Goal: Task Accomplishment & Management: Use online tool/utility

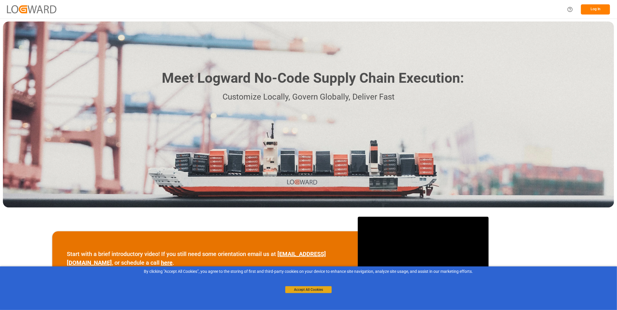
click at [309, 289] on button "Accept All Cookies" at bounding box center [308, 290] width 47 height 7
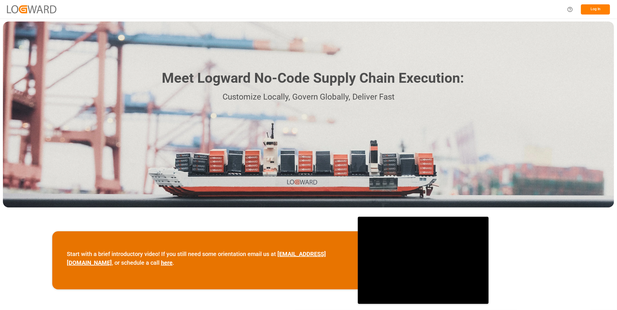
click at [597, 8] on button "Log In" at bounding box center [595, 9] width 29 height 10
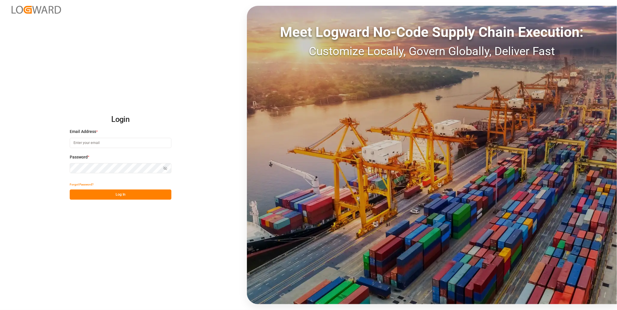
type input "[PERSON_NAME][EMAIL_ADDRESS][DOMAIN_NAME]"
click at [157, 194] on button "Log In" at bounding box center [121, 195] width 102 height 10
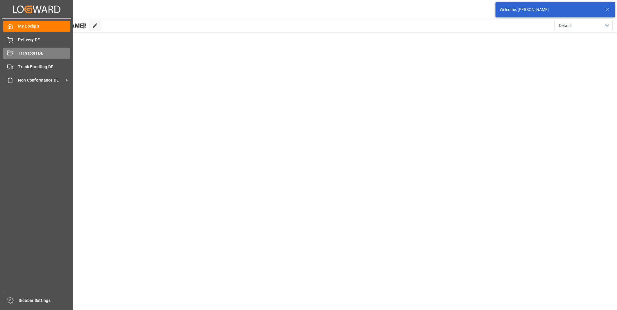
click at [23, 50] on span "Transport DE" at bounding box center [44, 53] width 52 height 6
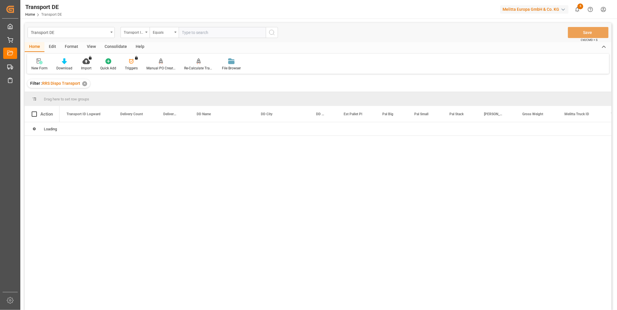
click at [112, 47] on div "Consolidate" at bounding box center [115, 47] width 31 height 10
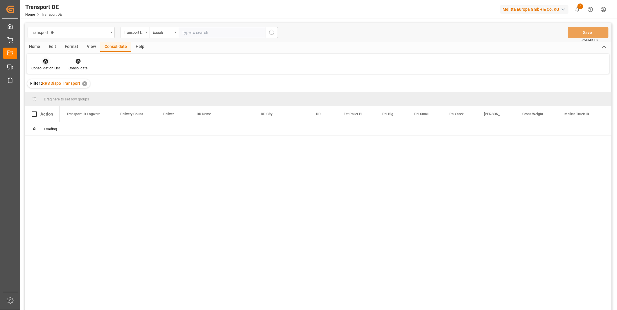
click at [55, 67] on div "Consolidation List" at bounding box center [45, 68] width 28 height 5
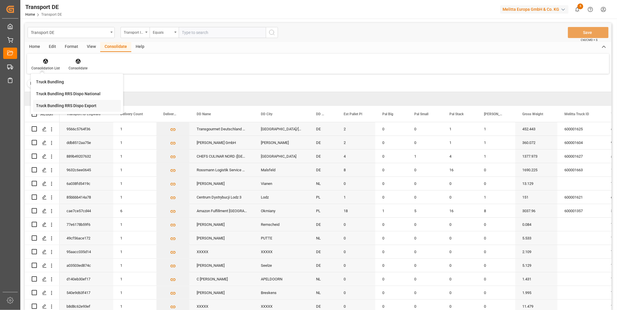
click at [73, 106] on div "Truck Bundling RRS Dispo Export" at bounding box center [66, 106] width 60 height 6
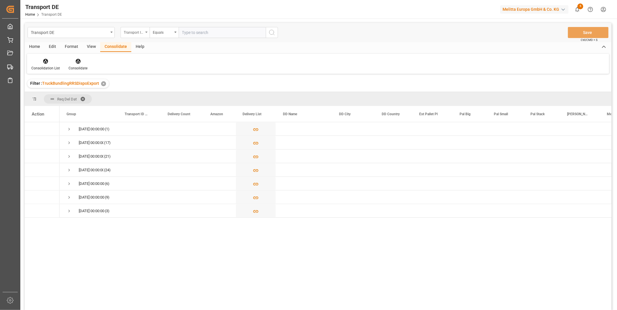
click at [139, 30] on div "Transport ID Logward" at bounding box center [134, 31] width 20 height 7
type input "Route"
click at [182, 66] on div "Transport DE Transport ID Logward Route Equals Save Ctrl/CMD + S Home Edit Form…" at bounding box center [318, 174] width 587 height 303
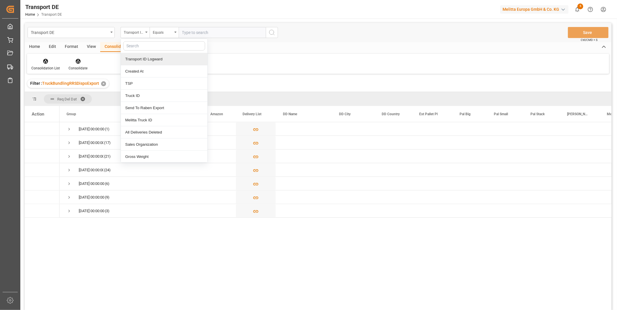
click at [146, 47] on input "text" at bounding box center [164, 45] width 82 height 9
type input "Route"
click at [144, 61] on div "Route" at bounding box center [164, 59] width 87 height 12
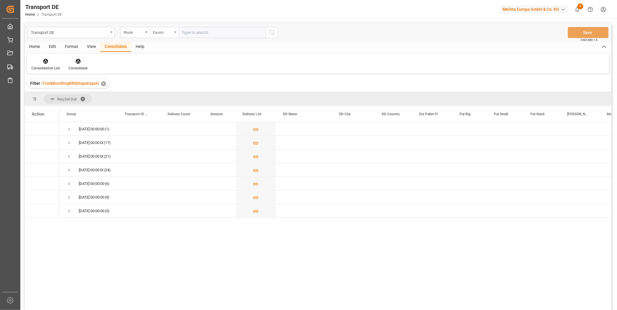
click at [160, 33] on div "Equals" at bounding box center [163, 31] width 20 height 7
click at [164, 97] on div "Starts with" at bounding box center [193, 96] width 87 height 12
type input "CZ"
click at [276, 34] on button "search button" at bounding box center [272, 32] width 12 height 11
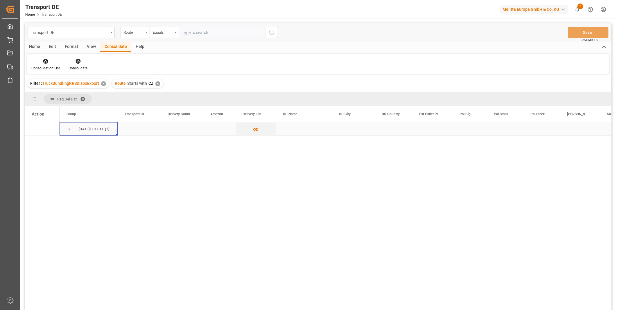
click at [68, 130] on span "Press SPACE to select this row." at bounding box center [69, 129] width 5 height 5
click at [35, 139] on div "Press SPACE to select this row." at bounding box center [34, 142] width 5 height 13
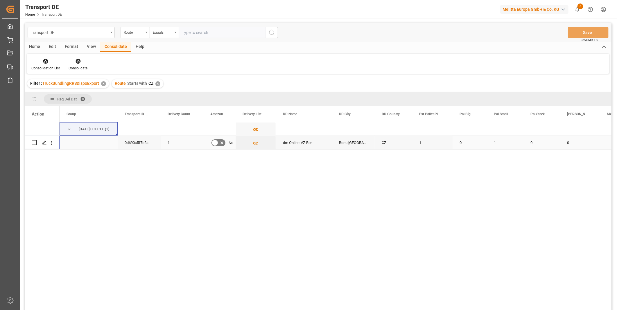
click at [35, 142] on input "Press Space to toggle row selection (unchecked)" at bounding box center [34, 142] width 5 height 5
checkbox input "true"
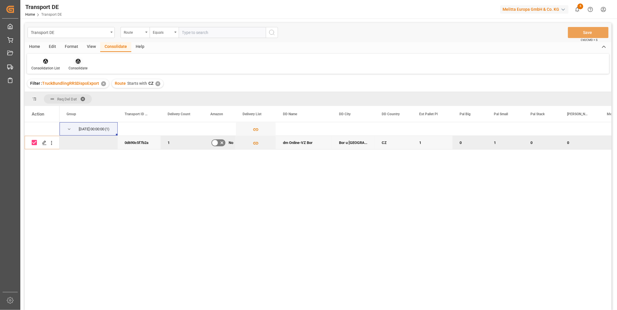
click at [78, 64] on icon at bounding box center [78, 61] width 6 height 6
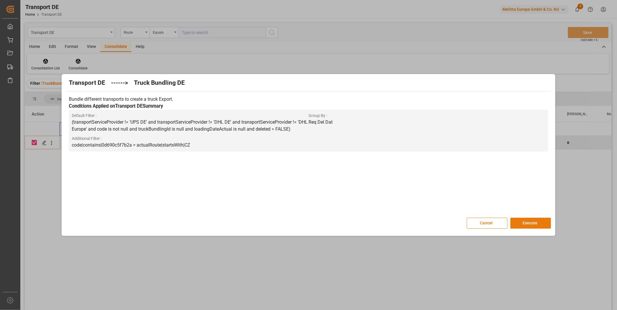
click at [533, 221] on button "Execute" at bounding box center [531, 223] width 41 height 11
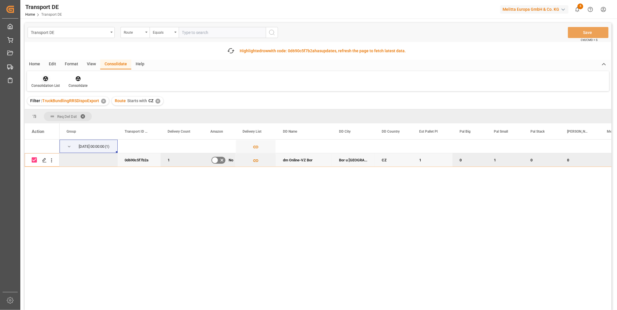
click at [43, 82] on div "Consolidation List" at bounding box center [45, 82] width 37 height 13
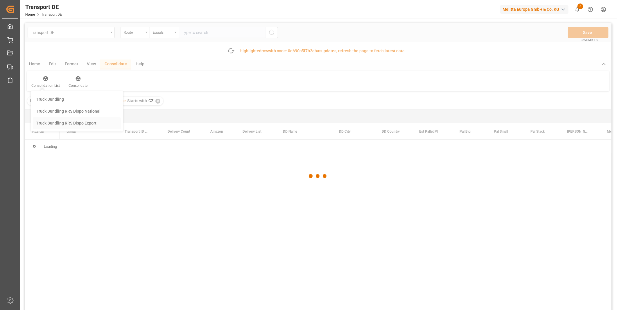
click at [60, 122] on div "Transport DE Route Equals Save Ctrl/CMD + S Fetch latest updates Highlighted ro…" at bounding box center [318, 183] width 587 height 320
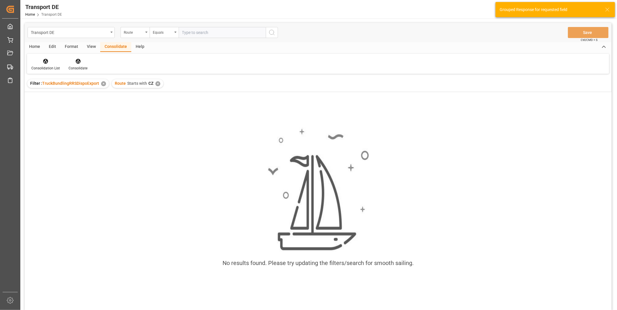
click at [156, 85] on div "✕" at bounding box center [158, 83] width 5 height 5
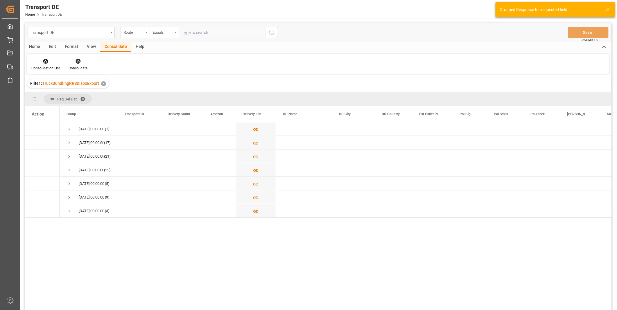
click at [164, 33] on div "Equals" at bounding box center [163, 31] width 20 height 7
click at [164, 99] on div "Starts with" at bounding box center [193, 96] width 87 height 12
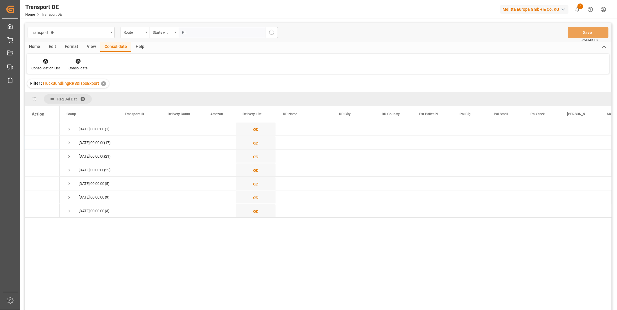
type input "PL"
click at [276, 33] on button "search button" at bounding box center [272, 32] width 12 height 11
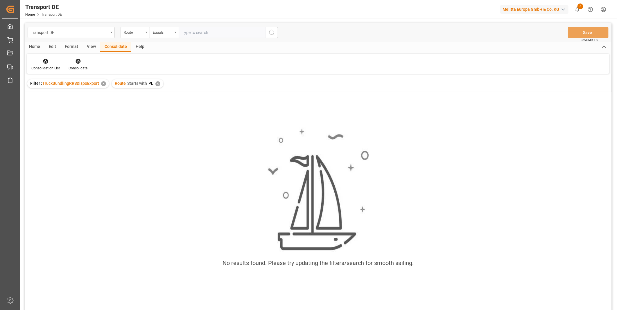
click at [158, 81] on div "Route Starts with PL ✕" at bounding box center [137, 83] width 51 height 9
click at [158, 82] on div "✕" at bounding box center [158, 83] width 5 height 5
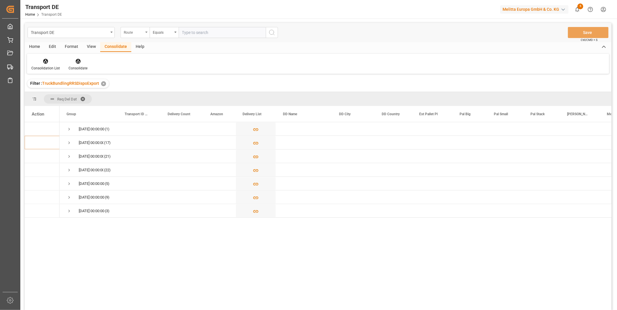
click at [146, 33] on icon "open menu" at bounding box center [146, 32] width 2 height 1
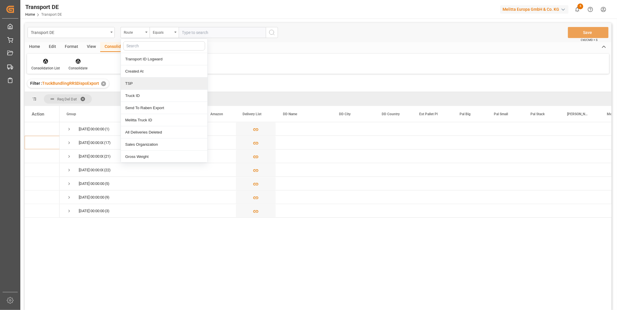
click at [139, 87] on div "TSP" at bounding box center [164, 84] width 87 height 12
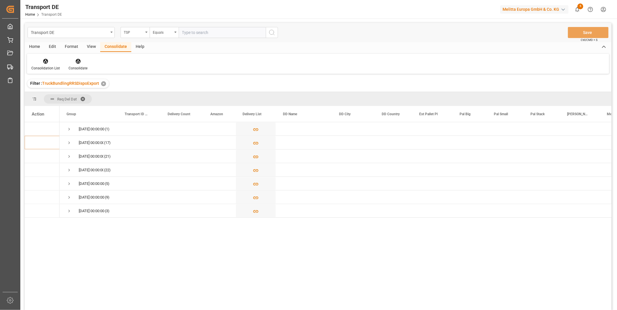
click at [187, 34] on input "text" at bounding box center [222, 32] width 87 height 11
type input "DACHSER COF FOODSERVICE"
click at [271, 30] on icon "search button" at bounding box center [272, 32] width 7 height 7
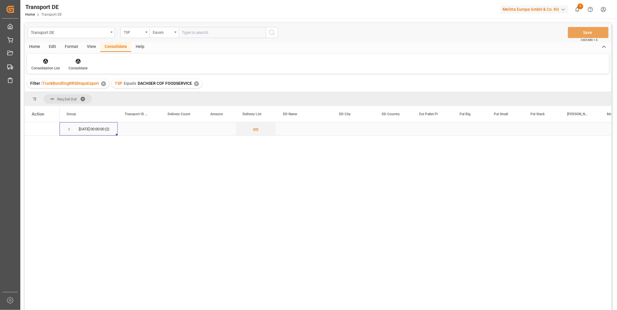
click at [69, 130] on span "Press SPACE to select this row." at bounding box center [69, 129] width 5 height 5
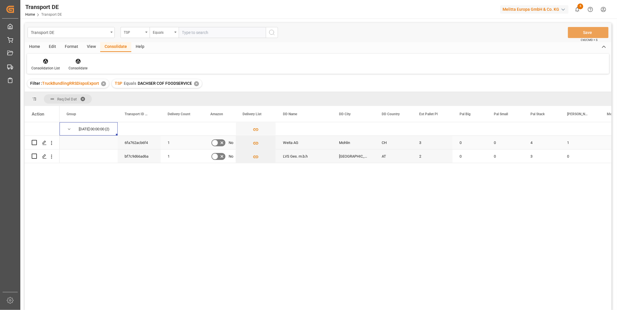
click at [35, 144] on input "Press Space to toggle row selection (unchecked)" at bounding box center [34, 142] width 5 height 5
checkbox input "true"
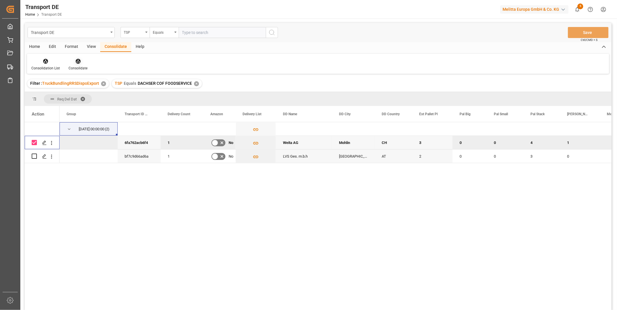
click at [80, 60] on icon at bounding box center [78, 61] width 6 height 6
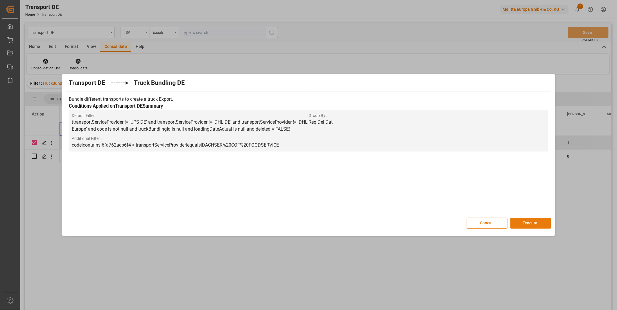
drag, startPoint x: 531, startPoint y: 225, endPoint x: 527, endPoint y: 229, distance: 5.6
click at [531, 225] on button "Execute" at bounding box center [531, 223] width 41 height 11
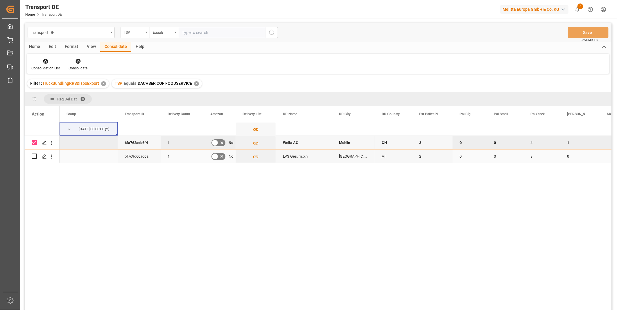
drag, startPoint x: 34, startPoint y: 156, endPoint x: 32, endPoint y: 149, distance: 6.3
click at [33, 156] on input "Press Space to toggle row selection (unchecked)" at bounding box center [34, 156] width 5 height 5
checkbox input "true"
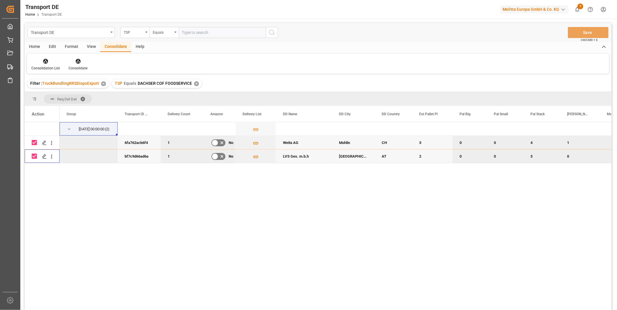
click at [34, 141] on input "Press Space to toggle row selection (checked)" at bounding box center [34, 142] width 5 height 5
checkbox input "false"
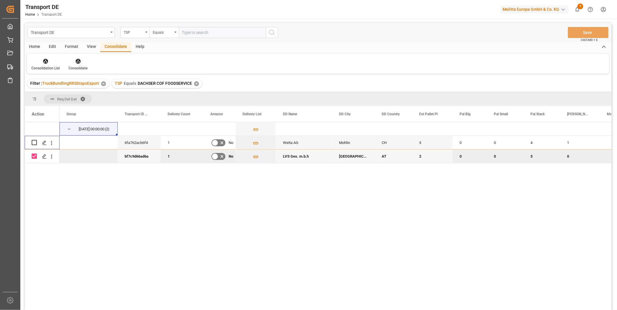
click at [72, 66] on div "Consolidate" at bounding box center [78, 68] width 19 height 5
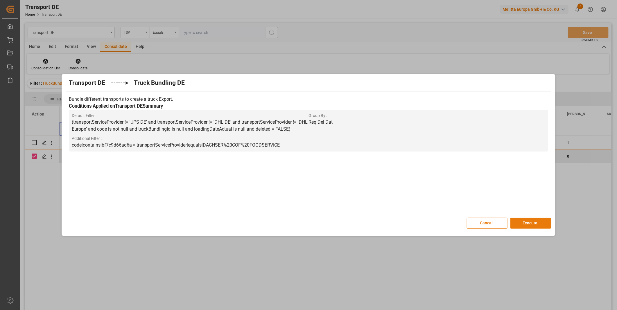
click at [528, 218] on button "Execute" at bounding box center [531, 223] width 41 height 11
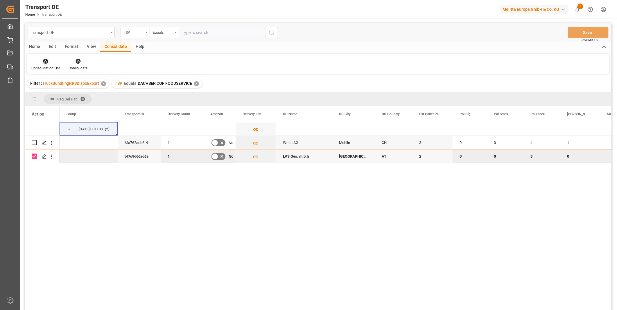
click at [44, 62] on icon at bounding box center [46, 61] width 6 height 6
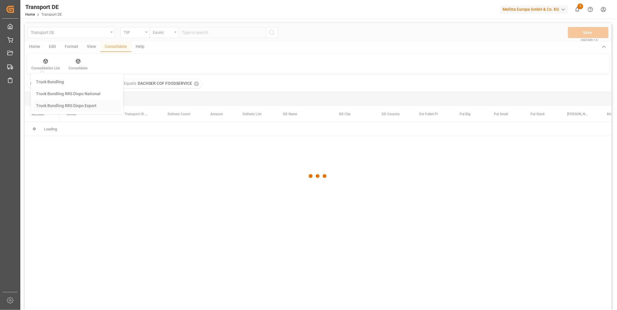
click at [78, 108] on div "Transport DE TSP Equals Save Ctrl/CMD + S Home Edit Format View Consolidate Hel…" at bounding box center [318, 174] width 587 height 303
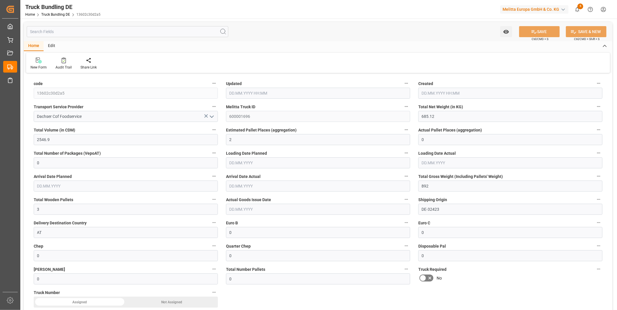
type input "15.08.2025 08:15"
type input "20.08.2025"
type input "25.08.2025"
type input "[DATE]"
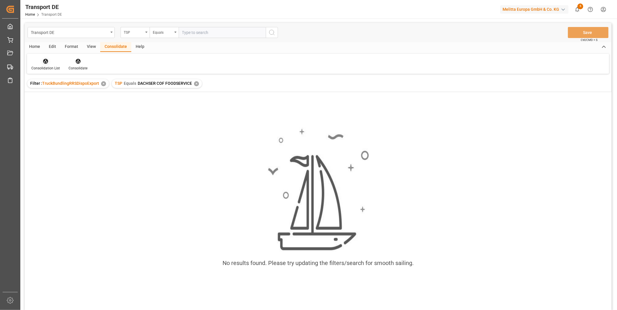
click at [42, 67] on div "Consolidation List" at bounding box center [45, 68] width 28 height 5
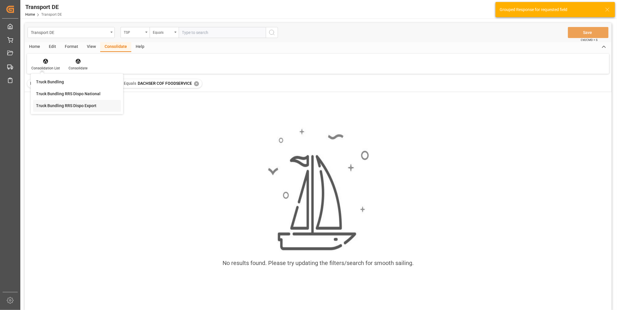
click at [69, 101] on div "Truck Bundling RRS Dispo Export" at bounding box center [77, 106] width 88 height 12
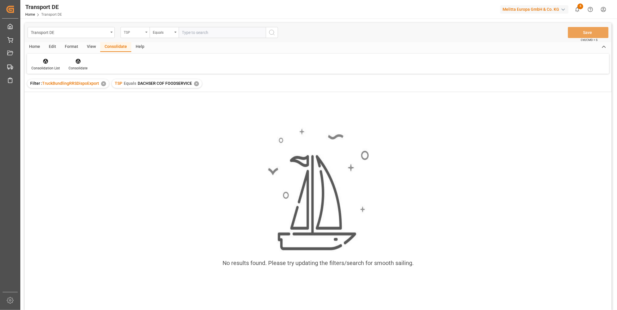
click at [137, 34] on div "TSP" at bounding box center [134, 31] width 20 height 7
click at [284, 73] on div "Consolidation List Consolidate" at bounding box center [318, 64] width 583 height 20
click at [195, 87] on div "TSP Equals DACHSER COF FOODSERVICE ✕" at bounding box center [157, 83] width 90 height 9
click at [195, 86] on div "TSP Equals DACHSER COF FOODSERVICE ✕" at bounding box center [157, 83] width 90 height 9
click at [195, 85] on div "✕" at bounding box center [196, 83] width 5 height 5
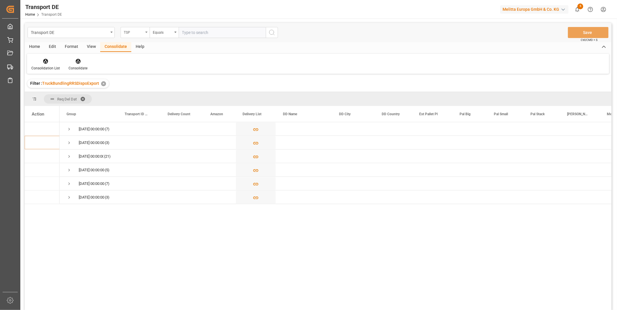
click at [137, 34] on div "TSP" at bounding box center [134, 31] width 20 height 7
type input "Route"
click at [155, 62] on div "Route" at bounding box center [164, 59] width 87 height 12
click at [161, 36] on div "Equals" at bounding box center [164, 32] width 29 height 11
click at [168, 94] on div "Starts with" at bounding box center [193, 96] width 87 height 12
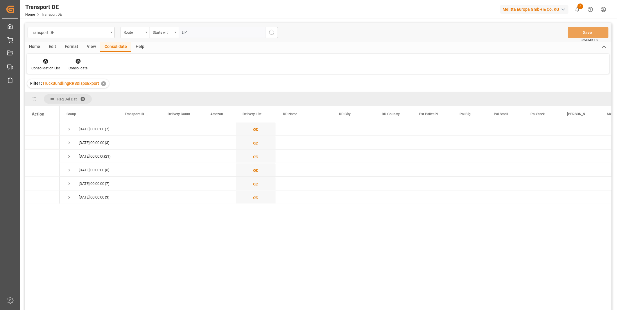
type input "UZ"
click at [277, 35] on button "search button" at bounding box center [272, 32] width 12 height 11
click at [71, 131] on span "Press SPACE to select this row." at bounding box center [69, 129] width 5 height 5
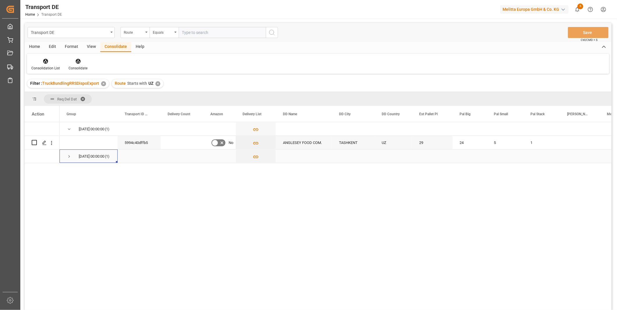
click at [65, 158] on div "21.08.2025 00:00:00 (1)" at bounding box center [89, 156] width 58 height 13
click at [67, 159] on span "Press SPACE to select this row." at bounding box center [69, 156] width 5 height 5
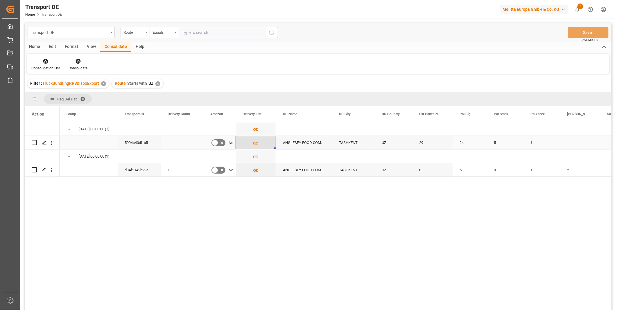
click at [253, 143] on icon "Press SPACE to select this row." at bounding box center [256, 143] width 6 height 6
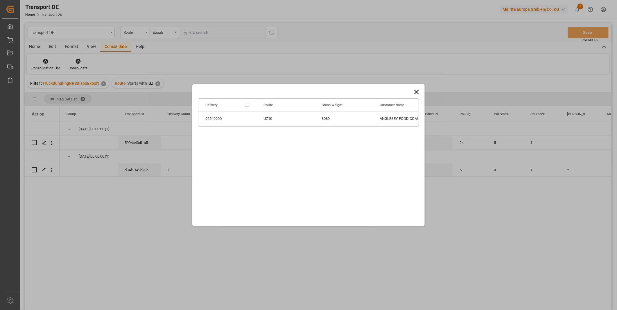
click at [417, 90] on icon at bounding box center [417, 92] width 8 height 8
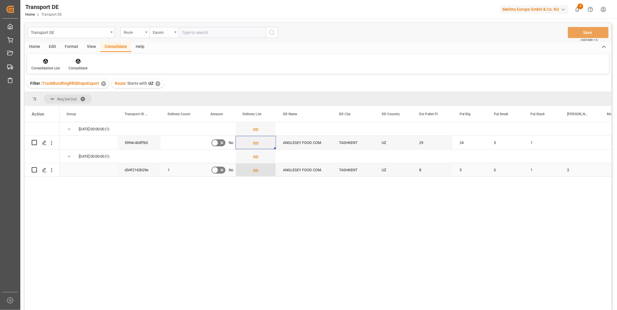
click at [258, 172] on icon "Press SPACE to select this row." at bounding box center [256, 171] width 6 height 6
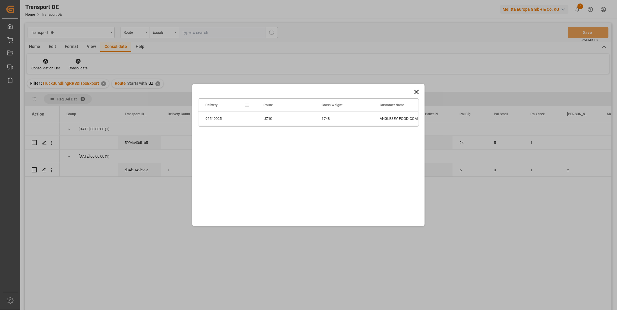
click at [415, 92] on icon at bounding box center [417, 92] width 8 height 8
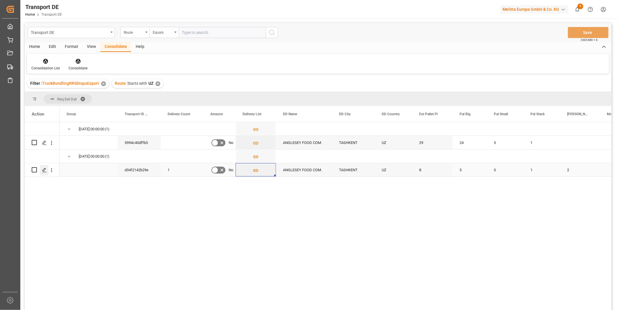
click at [40, 171] on div "Press SPACE to select this row." at bounding box center [44, 170] width 9 height 11
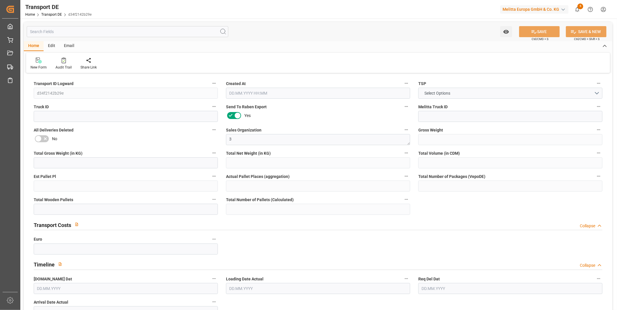
type input "1748"
type input "1506.83"
type input "1285.478"
type input "11940.609"
type input "8"
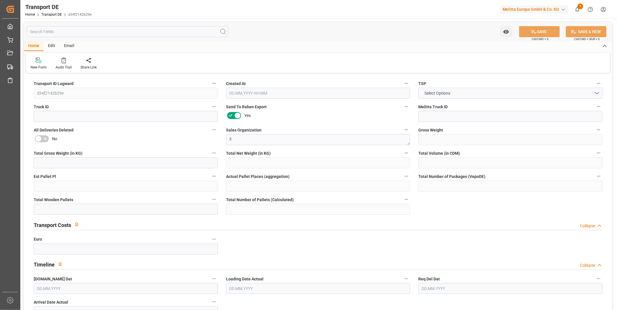
type input "0"
type input "8"
type input "0"
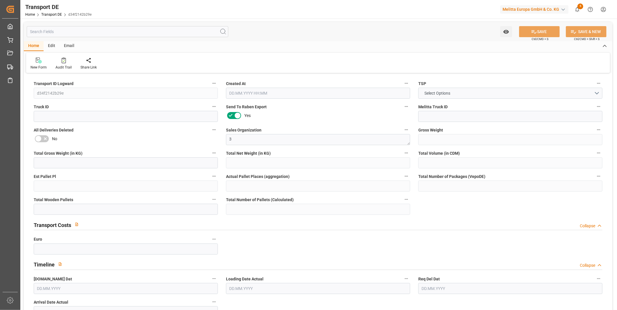
type input "10"
type input "0"
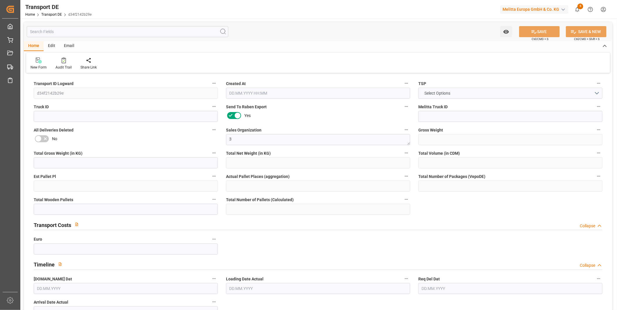
type input "0"
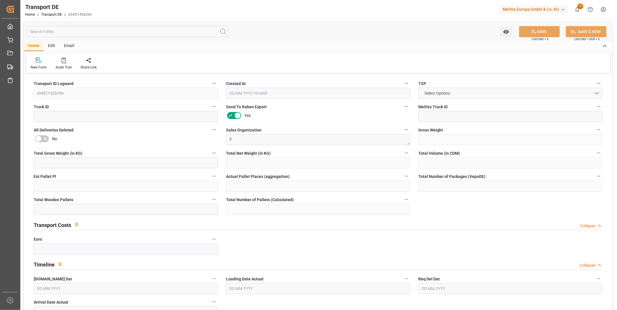
type input "0"
type input "5"
type input "0"
type input "1"
type input "0"
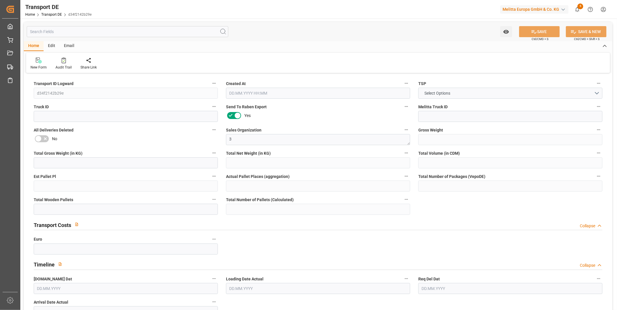
type input "0"
type input "1"
type input "2"
type input "0"
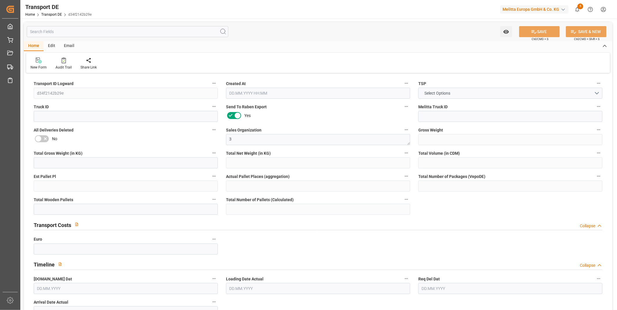
type input "0"
type input "39.586"
type input "0"
type input "15.08.2025 08:58"
type input "19.08.2025"
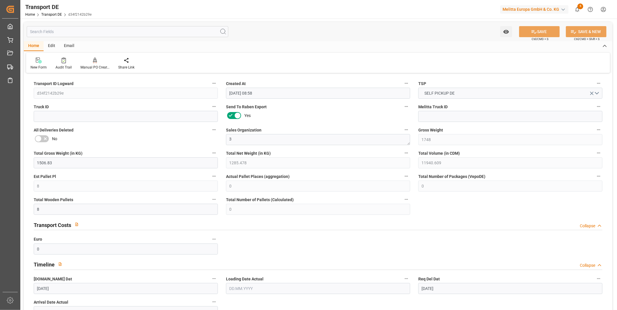
type input "21.08.2025"
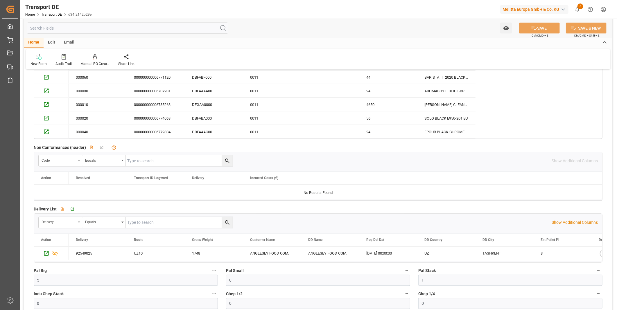
scroll to position [484, 0]
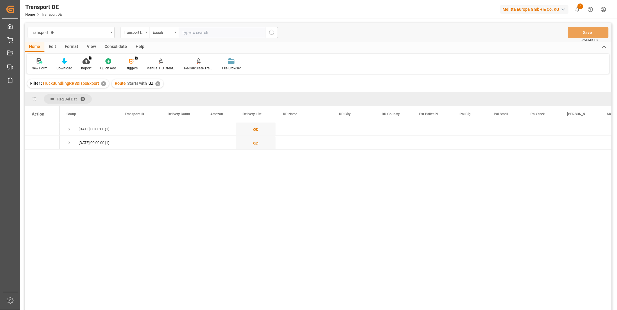
click at [113, 49] on div "Consolidate" at bounding box center [115, 47] width 31 height 10
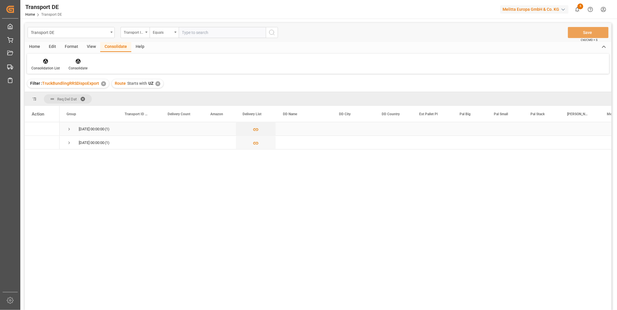
click at [68, 127] on span "Press SPACE to select this row." at bounding box center [69, 129] width 5 height 5
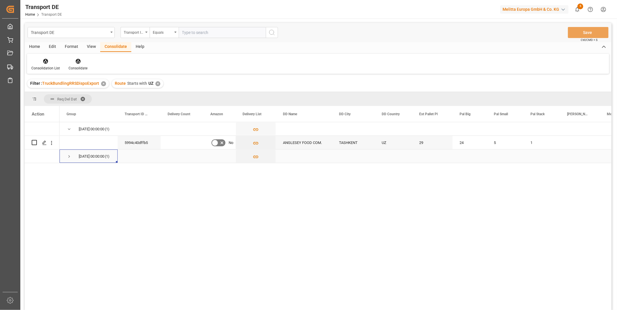
click at [69, 157] on span "Press SPACE to select this row." at bounding box center [69, 156] width 5 height 5
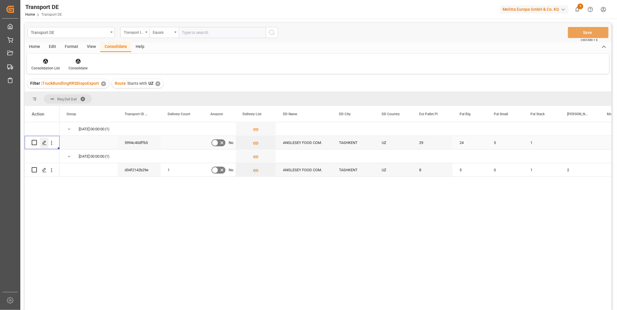
click at [47, 142] on div "Press SPACE to select this row." at bounding box center [44, 143] width 9 height 11
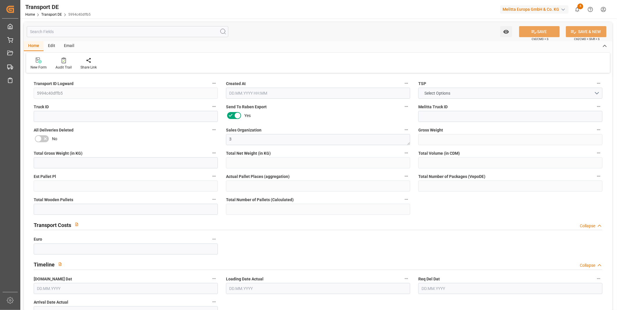
type input "8089"
type input "7107.378"
type input "6227.59"
type input "44352.761"
type input "29"
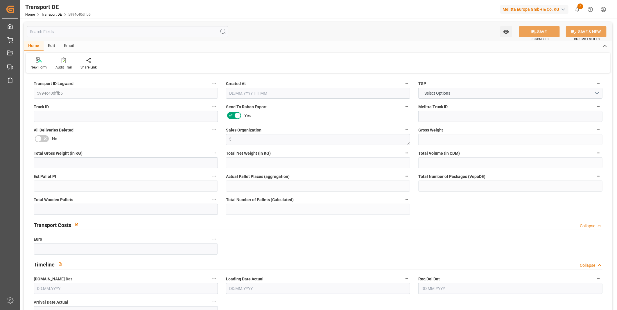
type input "0"
type input "30"
type input "0"
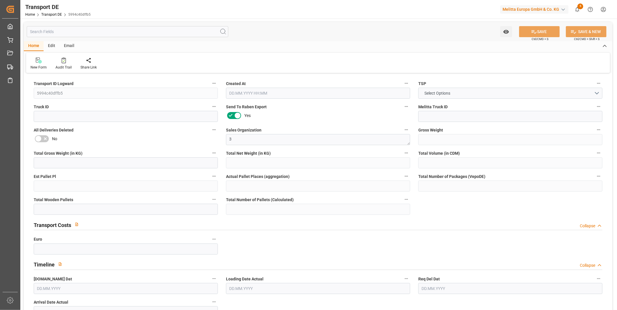
type input "10"
type input "0"
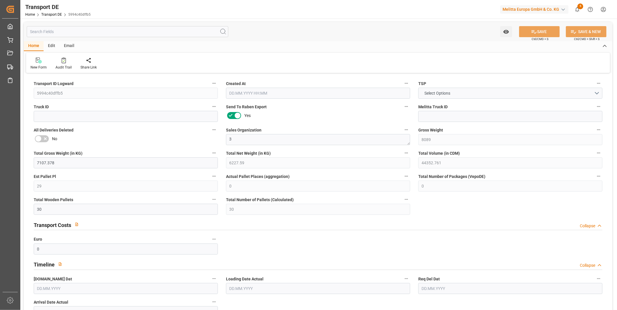
type input "0"
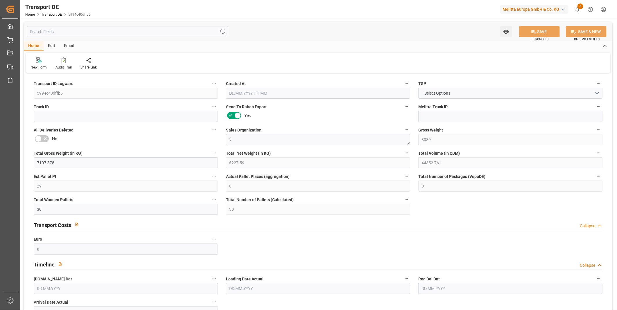
type input "0"
type input "24"
type input "5"
type input "1"
type input "0"
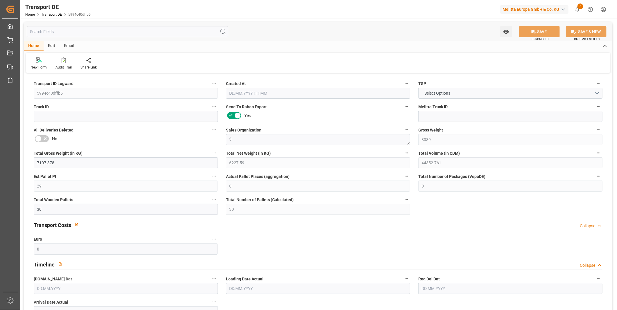
type input "0"
type input "15.08.2025 08:58"
type input "[DATE]"
type input "19.08.2025"
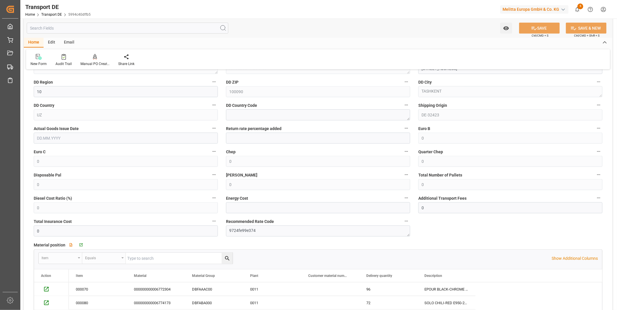
scroll to position [452, 0]
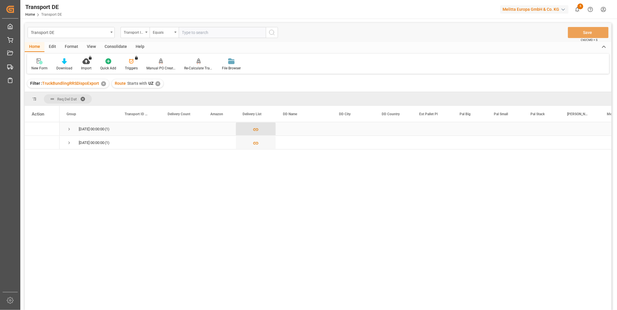
click at [259, 131] on icon "Press SPACE to select this row." at bounding box center [256, 130] width 6 height 6
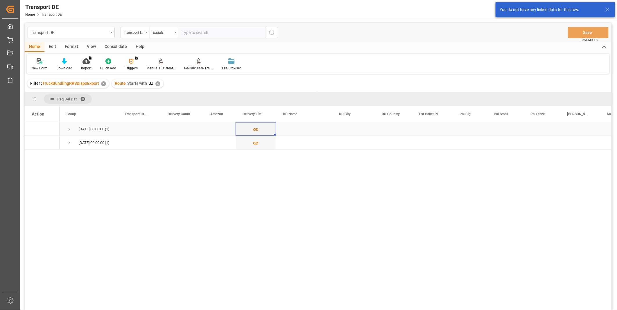
click at [70, 129] on span "Press SPACE to select this row." at bounding box center [69, 129] width 5 height 5
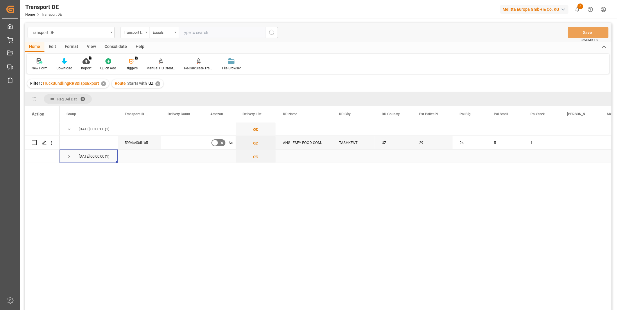
click at [65, 154] on div "21.08.2025 00:00:00 (1)" at bounding box center [89, 156] width 58 height 13
click at [68, 157] on span "Press SPACE to select this row." at bounding box center [69, 156] width 5 height 5
click at [114, 44] on div "Consolidate" at bounding box center [115, 47] width 31 height 10
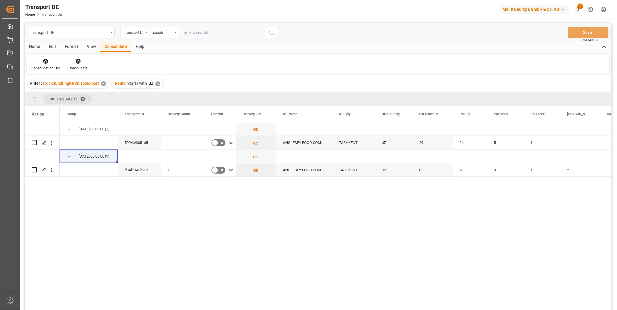
click at [65, 307] on div "19.08.2025 00:00:00 (1) 21.08.2025 00:00:00 (1) 5994c40dffb5 No ANGLESEY FOOD C…" at bounding box center [336, 218] width 552 height 192
click at [50, 64] on div "Consolidation List" at bounding box center [45, 64] width 37 height 13
click at [264, 56] on div "Consolidation List Truck Bundling Truck Bundling RRS Dispo National Truck Bundl…" at bounding box center [318, 64] width 583 height 20
click at [45, 68] on div "Consolidation List" at bounding box center [45, 68] width 28 height 5
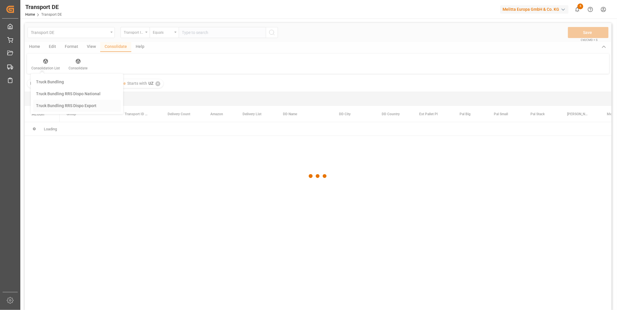
click at [64, 108] on div "Transport DE Transport ID Logward Equals Save Ctrl/CMD + S Home Edit Format Vie…" at bounding box center [318, 174] width 587 height 303
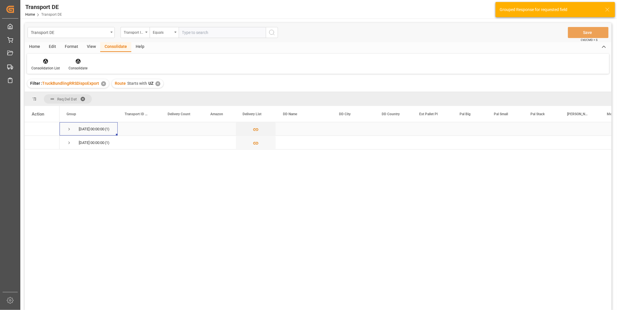
click at [72, 127] on span "19.08.2025 00:00:00 (1)" at bounding box center [89, 129] width 44 height 13
click at [70, 146] on span "Press SPACE to select this row." at bounding box center [69, 142] width 5 height 13
click at [70, 128] on span "Press SPACE to select this row." at bounding box center [69, 129] width 5 height 5
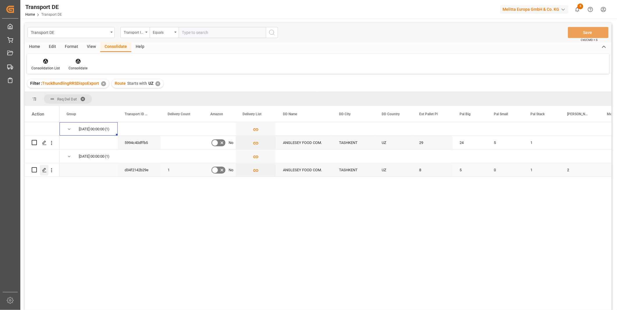
click at [47, 167] on div "Press SPACE to select this row." at bounding box center [44, 170] width 9 height 11
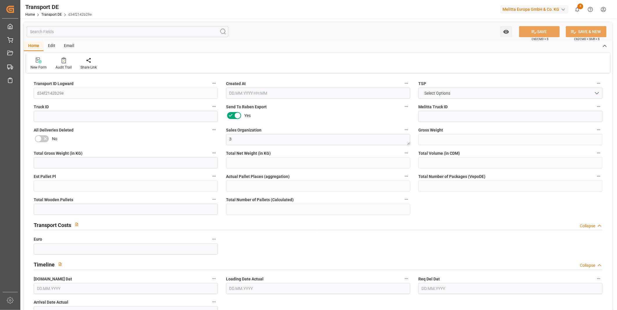
type input "1748"
type input "1506.83"
type input "1285.478"
type input "11940.609"
type input "8"
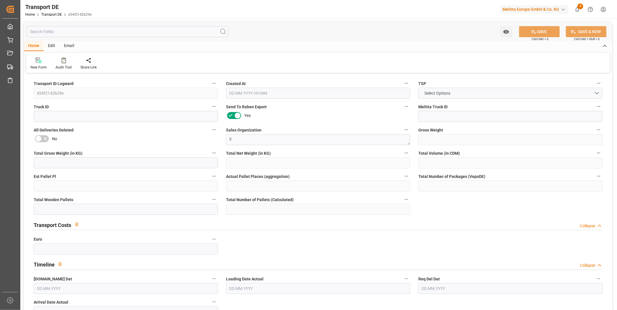
type input "0"
type input "8"
type input "0"
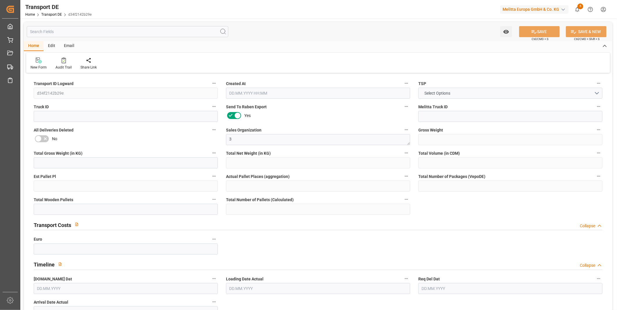
type input "10"
type input "0"
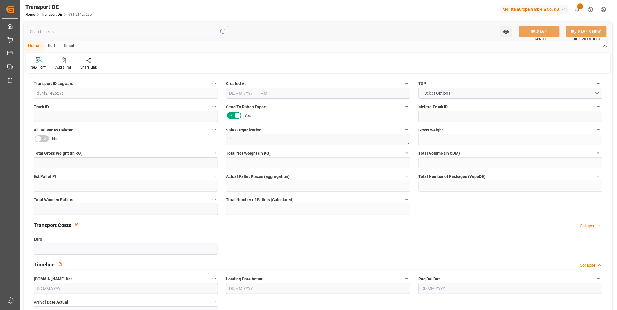
type input "0"
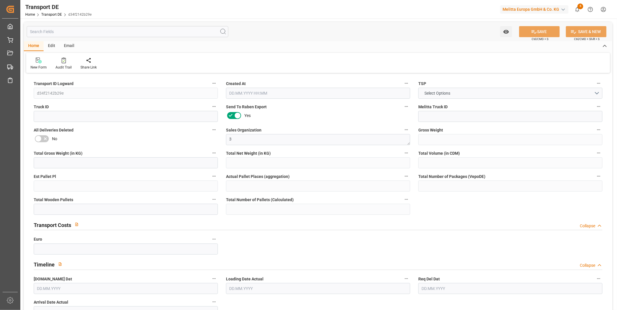
type input "0"
type input "5"
type input "0"
type input "1"
type input "0"
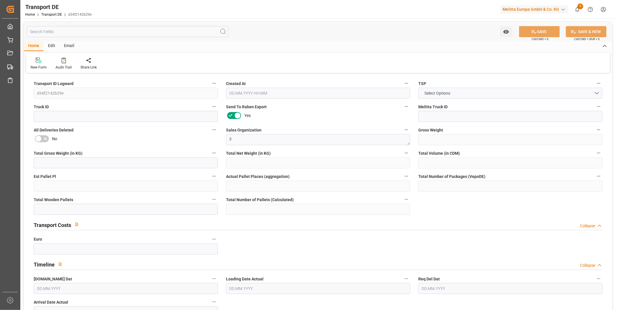
type input "0"
type input "1"
type input "2"
type input "0"
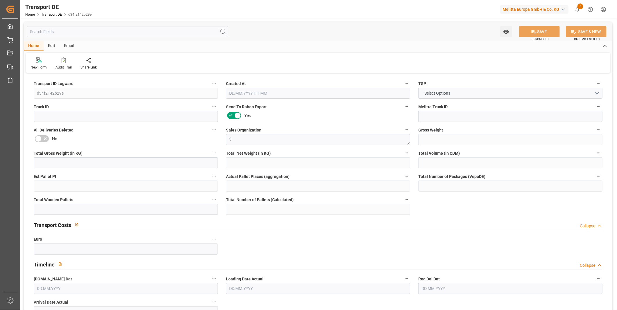
type input "0"
type input "39.586"
type input "0"
type input "15.08.2025 08:58"
type input "19.08.2025"
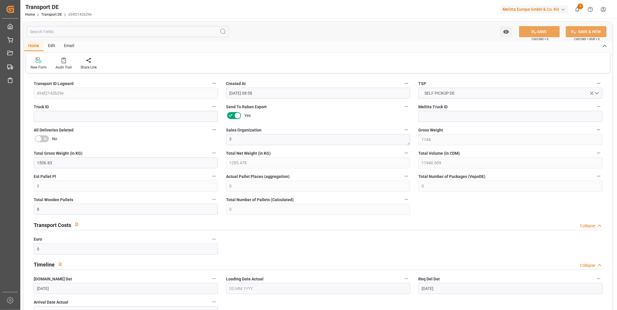
type input "21.08.2025"
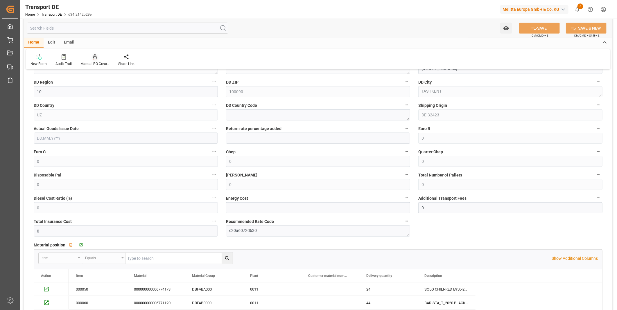
scroll to position [194, 0]
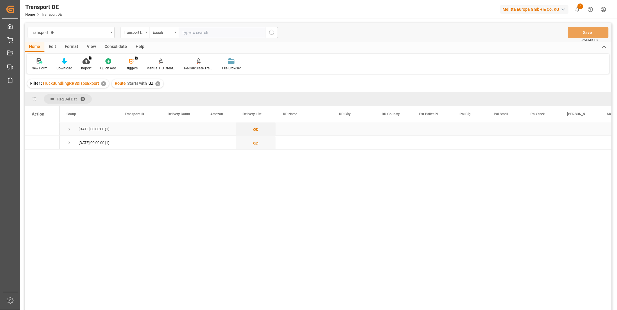
click at [66, 127] on div "19.08.2025 00:00:00 (1)" at bounding box center [89, 128] width 58 height 13
click at [72, 131] on span "19.08.2025 00:00:00 (1)" at bounding box center [89, 129] width 44 height 13
click at [73, 128] on span "19.08.2025 00:00:00 (1)" at bounding box center [89, 129] width 44 height 13
click at [68, 127] on span "Press SPACE to select this row." at bounding box center [69, 129] width 5 height 5
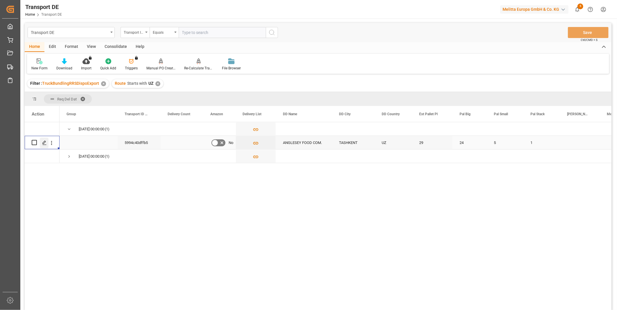
click at [47, 141] on div "Press SPACE to select this row." at bounding box center [44, 143] width 9 height 11
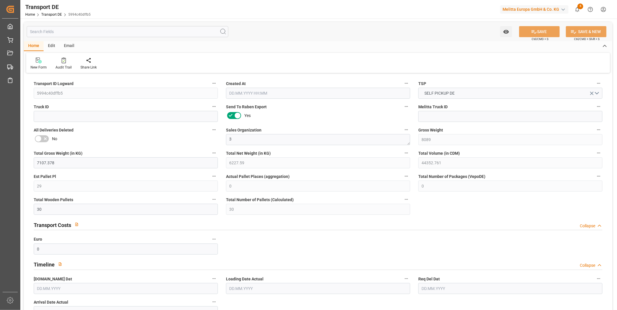
type input "8089"
type input "7107.378"
type input "6227.59"
type input "44352.761"
type input "29"
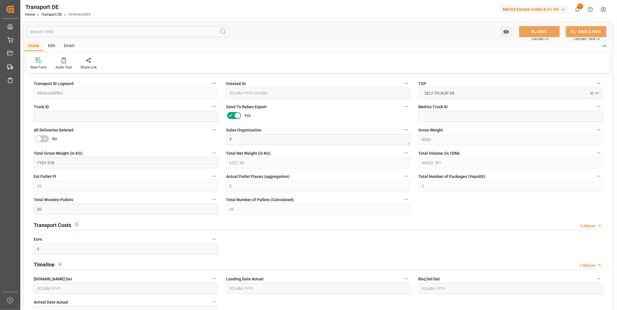
type input "0"
type input "30"
type input "0"
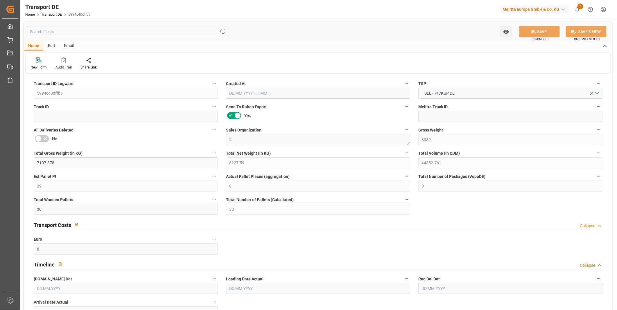
type input "10"
type input "0"
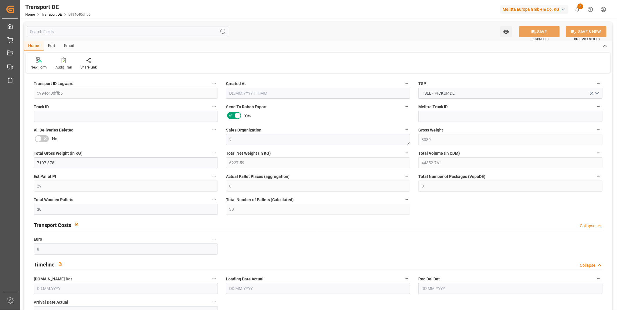
type input "0"
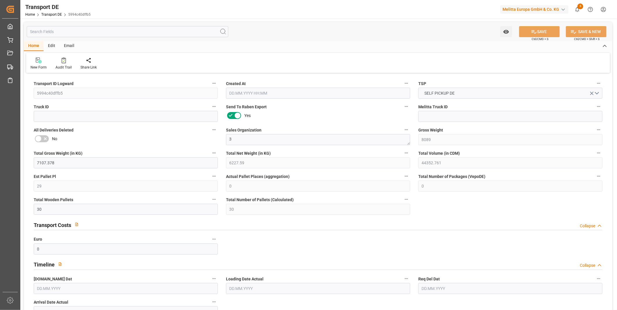
type input "0"
type input "24"
type input "5"
type input "1"
type input "0"
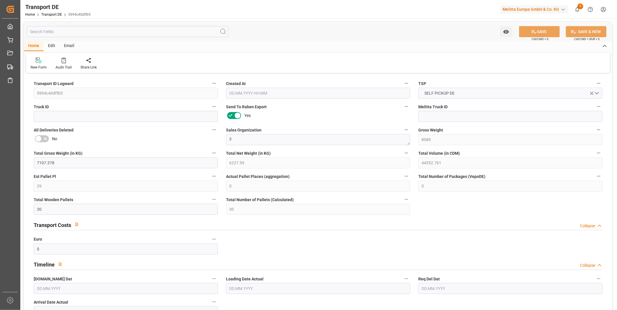
type input "0"
type input "15.08.2025 08:58"
type input "[DATE]"
type input "19.08.2025"
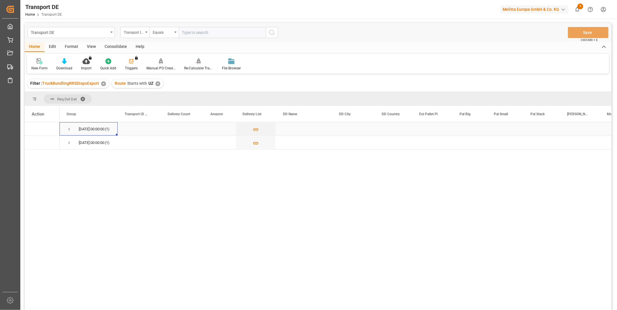
click at [69, 127] on span "Press SPACE to select this row." at bounding box center [69, 129] width 5 height 5
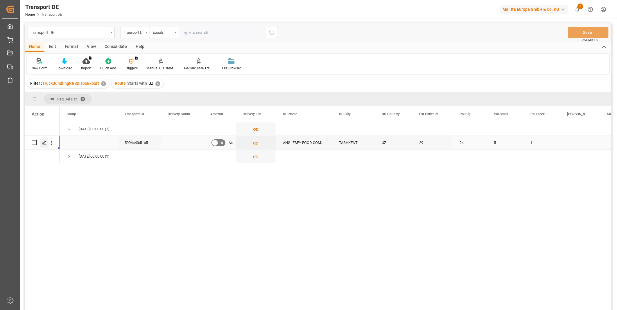
click at [46, 144] on icon "Press SPACE to select this row." at bounding box center [44, 143] width 5 height 5
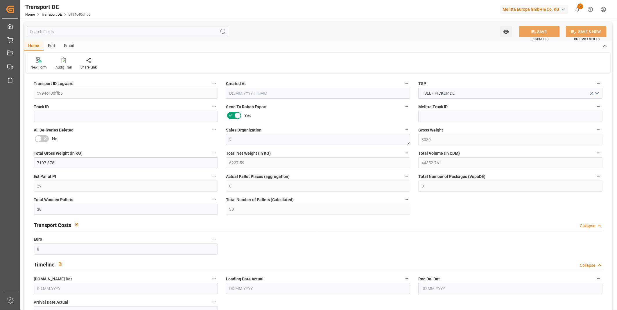
type input "8089"
type input "7107.378"
type input "6227.59"
type input "44352.761"
type input "29"
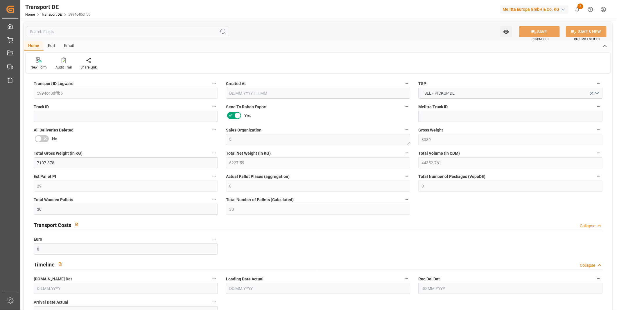
type input "0"
type input "30"
type input "0"
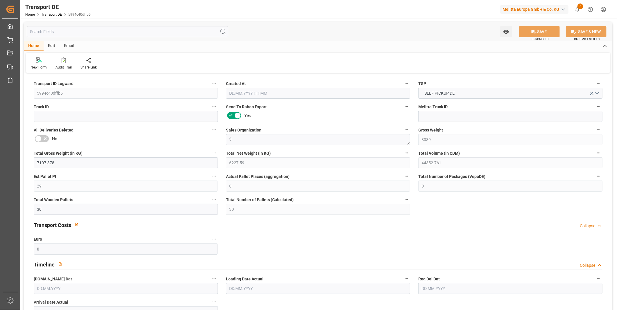
type input "10"
type input "0"
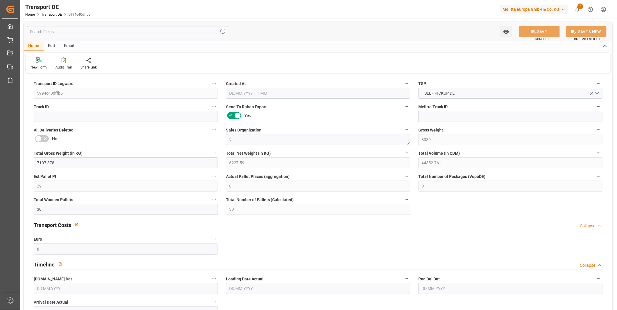
type input "0"
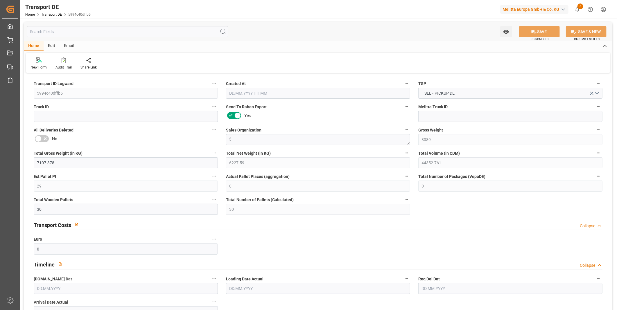
type input "0"
type input "24"
type input "5"
type input "1"
type input "0"
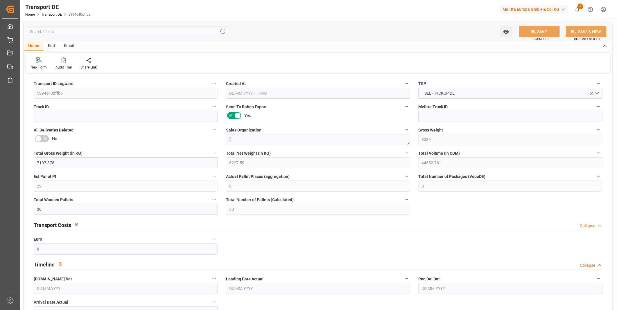
type input "0"
type input "15.08.2025 08:58"
type input "15.08.2025"
type input "19.08.2025"
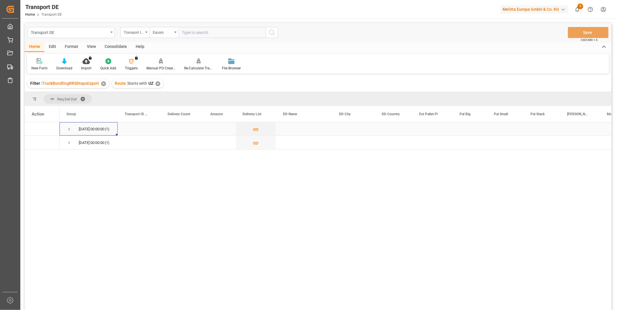
click at [70, 127] on span "Press SPACE to select this row." at bounding box center [69, 129] width 5 height 5
click at [108, 46] on div "Consolidate" at bounding box center [115, 47] width 31 height 10
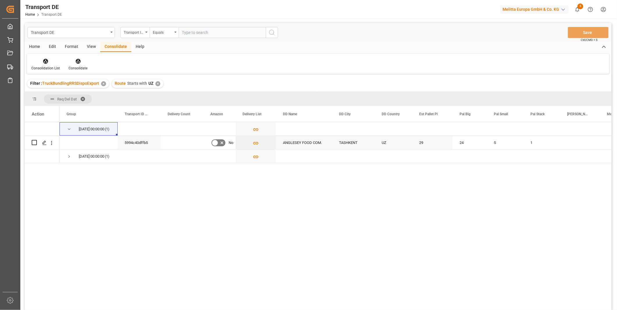
drag, startPoint x: 108, startPoint y: 46, endPoint x: 36, endPoint y: 68, distance: 75.1
click at [36, 68] on div "Consolidation List" at bounding box center [45, 68] width 28 height 5
click at [73, 113] on div "Truck Bundling Truck Bundling RRS Dispo National Truck Bundling RRS Dispo Export" at bounding box center [77, 94] width 93 height 40
click at [44, 73] on div "Consolidation List Consolidate" at bounding box center [318, 64] width 583 height 20
click at [49, 63] on div at bounding box center [45, 61] width 28 height 6
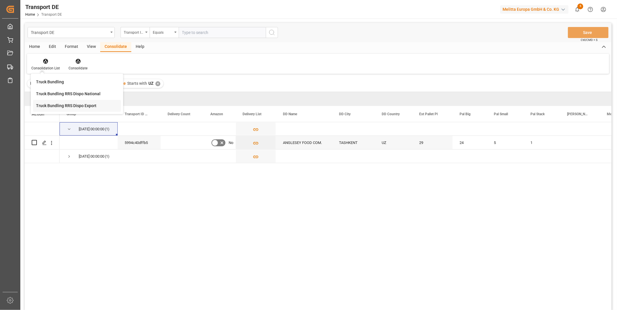
click at [81, 108] on div "Transport DE Transport ID Logward Equals Save Ctrl/CMD + S Home Edit Format Vie…" at bounding box center [318, 174] width 587 height 303
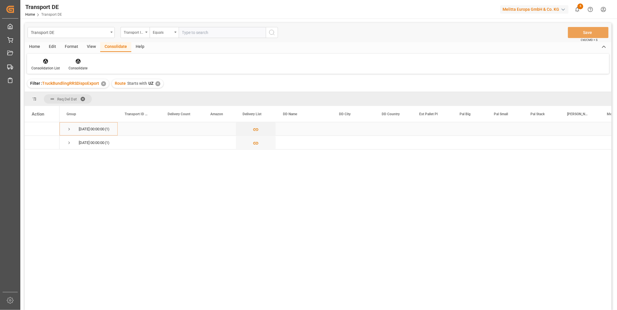
click at [67, 129] on span "Press SPACE to select this row." at bounding box center [69, 129] width 5 height 5
click at [158, 83] on div "✕" at bounding box center [158, 83] width 5 height 5
click at [141, 32] on div "Transport ID Logward" at bounding box center [134, 31] width 20 height 7
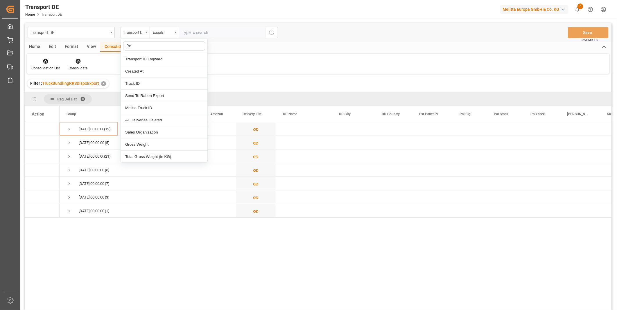
type input "Rou"
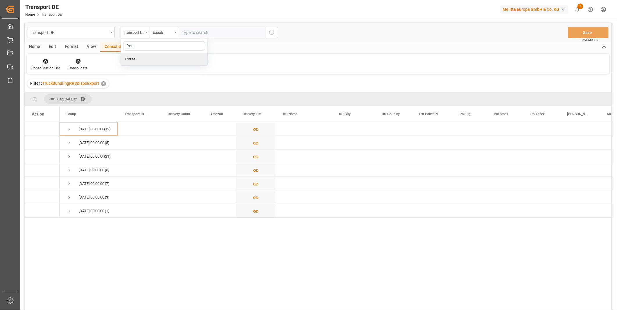
click at [156, 56] on div "Route" at bounding box center [164, 59] width 87 height 12
click at [161, 35] on div "Equals" at bounding box center [164, 32] width 29 height 11
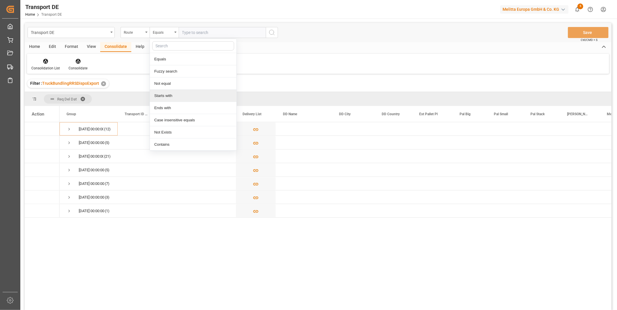
click at [176, 94] on div "Starts with" at bounding box center [193, 96] width 87 height 12
click at [262, 31] on input "SA" at bounding box center [222, 32] width 87 height 11
type input "SA"
click at [272, 33] on icon "search button" at bounding box center [272, 32] width 7 height 7
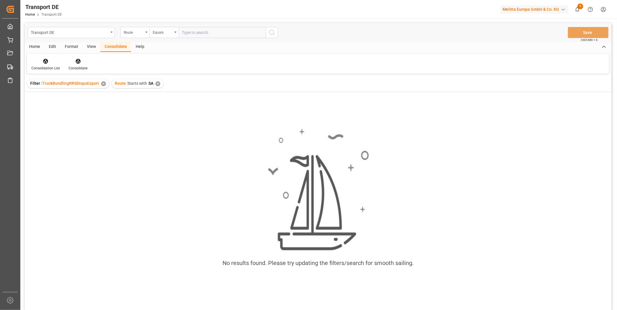
click at [159, 83] on div "✕" at bounding box center [158, 83] width 5 height 5
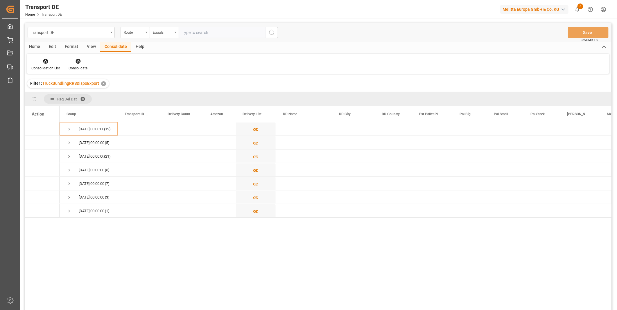
click at [170, 27] on div "Equals" at bounding box center [164, 32] width 29 height 11
click at [161, 106] on div "Ends with" at bounding box center [193, 108] width 87 height 12
click at [170, 29] on div "Ends with" at bounding box center [163, 31] width 20 height 7
click at [163, 97] on div "Starts with" at bounding box center [193, 96] width 87 height 12
type input "F"
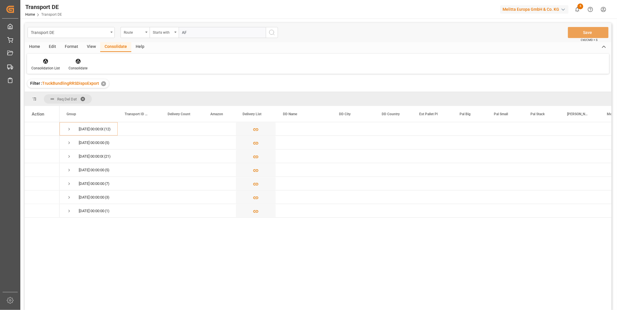
type input "A"
type input "NA"
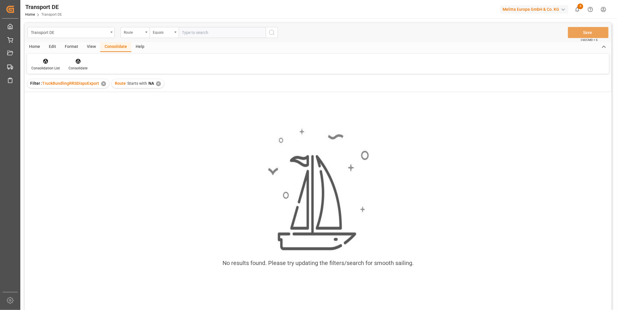
click at [154, 83] on div "Route Starts with NA ✕" at bounding box center [138, 83] width 52 height 9
click at [156, 84] on div "✕" at bounding box center [158, 83] width 5 height 5
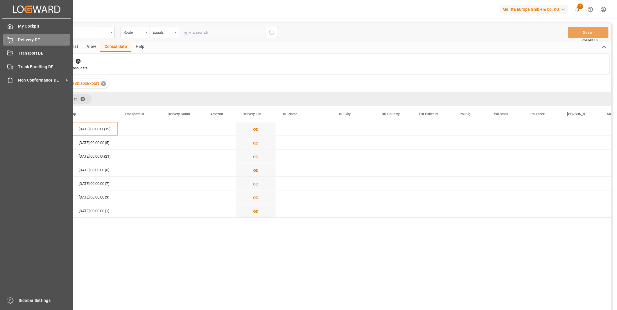
click at [15, 40] on div "Delivery DE Delivery DE" at bounding box center [36, 39] width 67 height 11
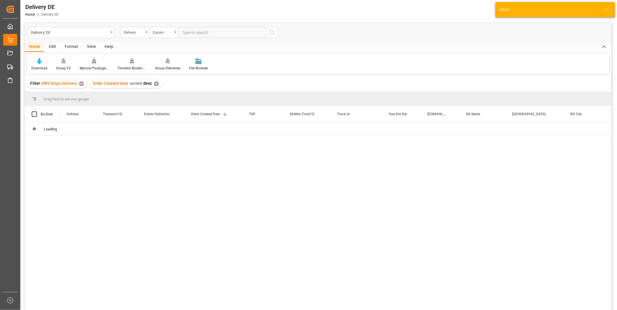
click at [200, 30] on input "text" at bounding box center [222, 32] width 87 height 11
paste input "92549195"
click at [219, 35] on input "92549195" at bounding box center [222, 32] width 87 height 11
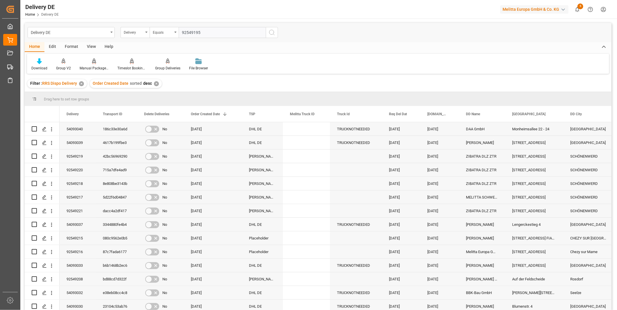
paste input "92549195"
type input "92549195"
click at [272, 29] on icon "search button" at bounding box center [272, 32] width 7 height 7
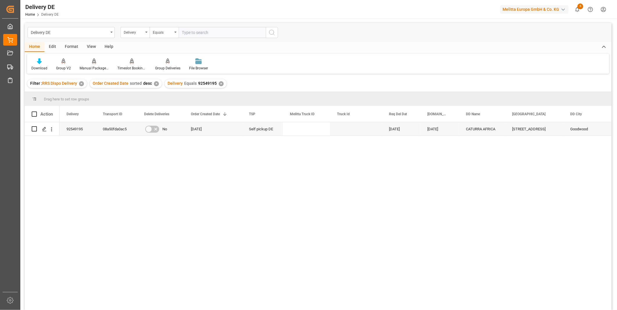
scroll to position [32, 0]
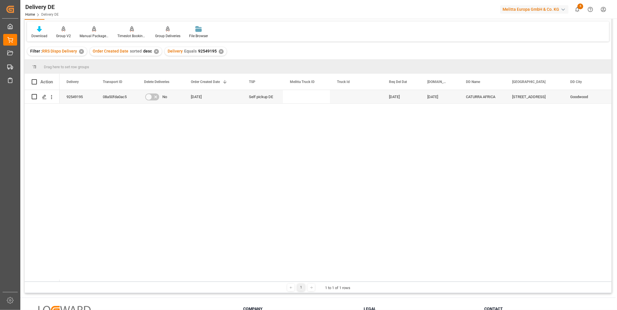
drag, startPoint x: 223, startPoint y: 280, endPoint x: 274, endPoint y: 284, distance: 51.1
click at [274, 284] on div "Drag here to set row groups Drag here to set column labels Action Delivery Tran…" at bounding box center [318, 177] width 587 height 234
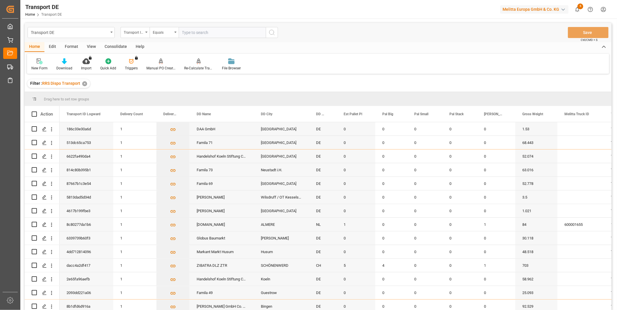
click at [105, 46] on div "Consolidate" at bounding box center [115, 47] width 31 height 10
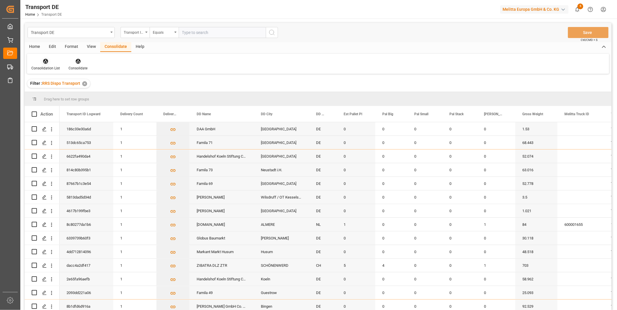
click at [40, 62] on div at bounding box center [45, 61] width 28 height 6
click at [70, 107] on div "Truck Bundling RRS Dispo Export" at bounding box center [66, 106] width 60 height 6
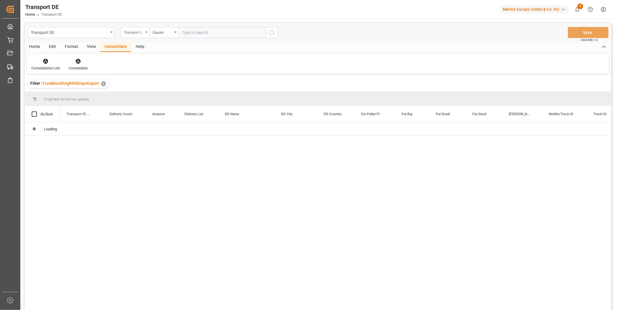
click at [141, 33] on div "Transport ID Logward" at bounding box center [134, 31] width 20 height 7
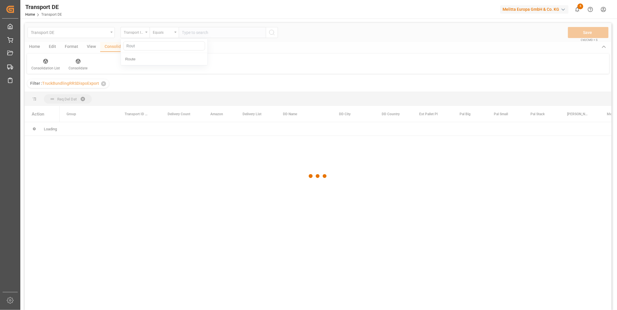
type input "Route"
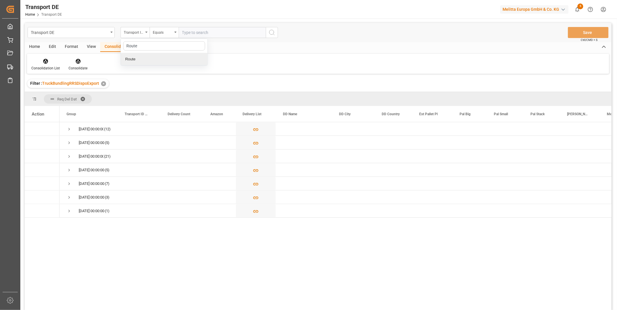
click at [139, 60] on div "Route" at bounding box center [164, 59] width 87 height 12
click at [158, 36] on div "Equals" at bounding box center [164, 32] width 29 height 11
click at [176, 99] on div "Starts with" at bounding box center [193, 96] width 87 height 12
type input "ZA"
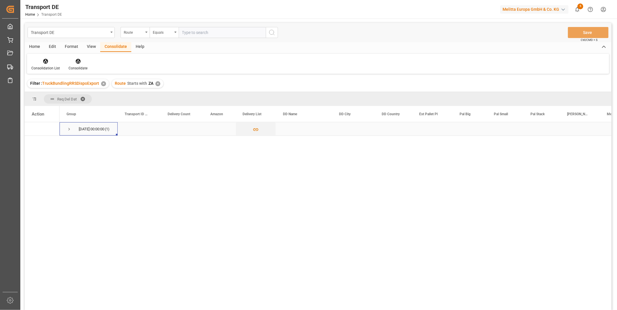
click at [71, 127] on span "Press SPACE to select this row." at bounding box center [69, 129] width 5 height 5
click at [259, 144] on button "Press SPACE to select this row." at bounding box center [256, 142] width 40 height 13
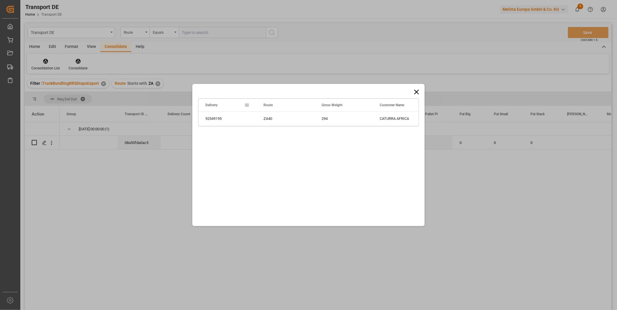
click at [419, 88] on icon at bounding box center [417, 92] width 8 height 8
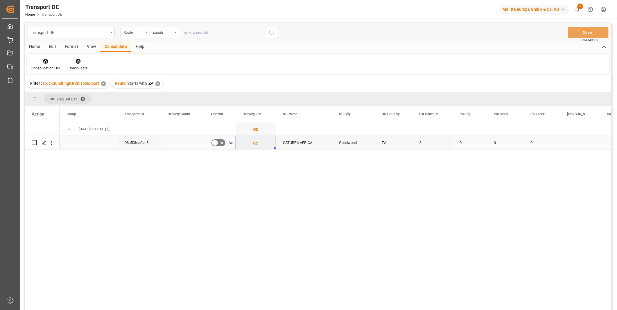
click at [35, 144] on input "Press Space to toggle row selection (unchecked)" at bounding box center [34, 142] width 5 height 5
checkbox input "true"
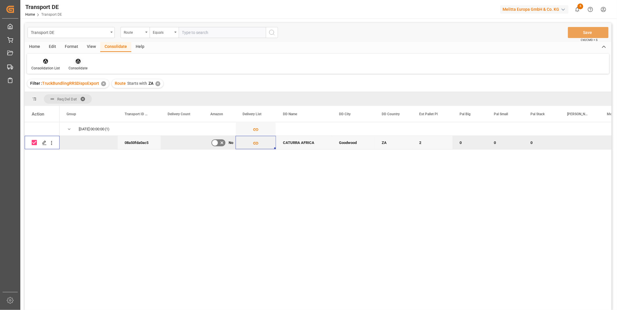
click at [75, 63] on icon at bounding box center [78, 61] width 6 height 6
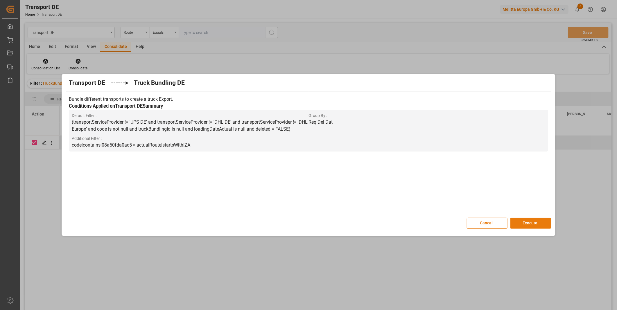
click at [531, 220] on button "Execute" at bounding box center [531, 223] width 41 height 11
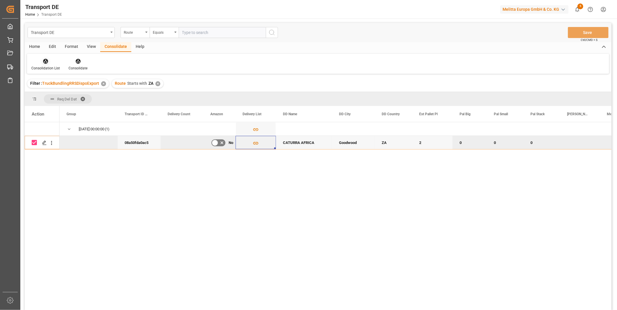
click at [48, 62] on icon at bounding box center [46, 61] width 6 height 6
click at [53, 107] on div "Transport DE Route Equals Save Ctrl/CMD + S Home Edit Format View Consolidate H…" at bounding box center [318, 174] width 587 height 303
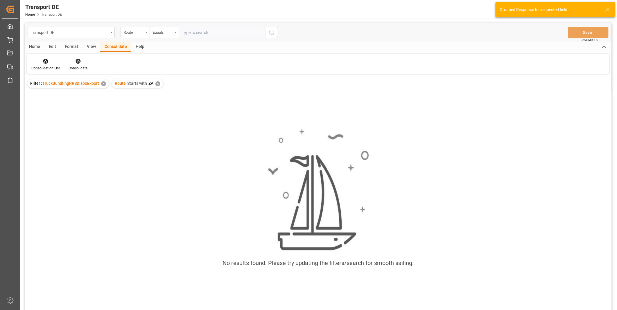
click at [158, 84] on div "✕" at bounding box center [158, 83] width 5 height 5
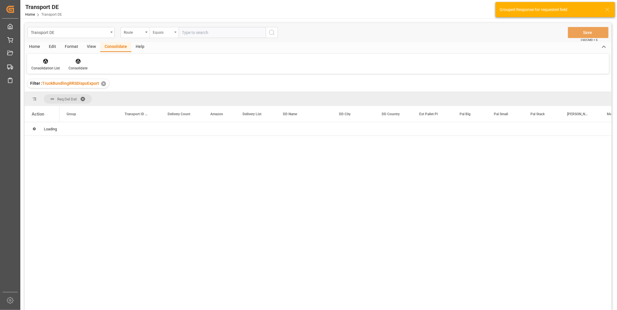
click at [159, 36] on div "Equals" at bounding box center [164, 32] width 29 height 11
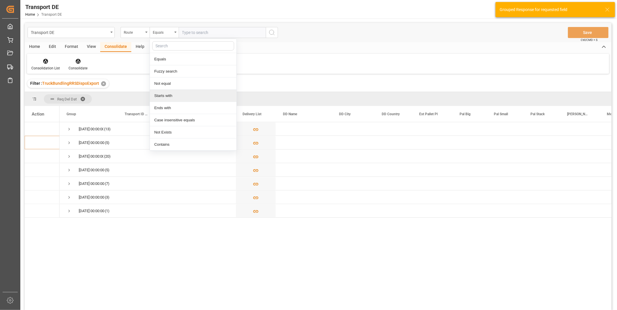
click at [178, 94] on div "Starts with" at bounding box center [193, 96] width 87 height 12
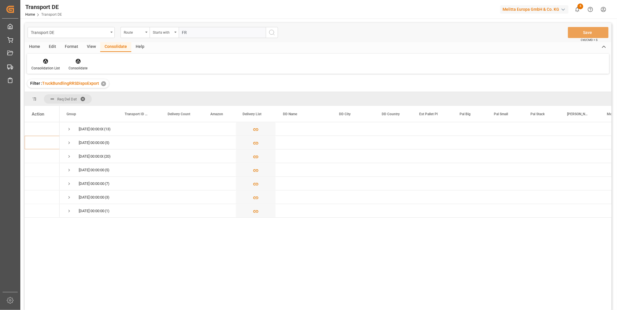
type input "FR"
click at [275, 35] on icon "search button" at bounding box center [272, 32] width 7 height 7
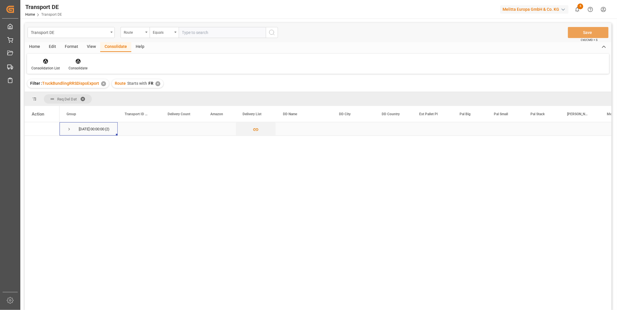
click at [69, 127] on span "Press SPACE to select this row." at bounding box center [69, 129] width 5 height 5
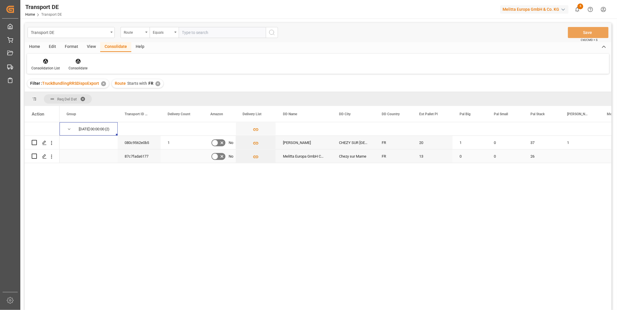
click at [35, 156] on input "Press Space to toggle row selection (unchecked)" at bounding box center [34, 156] width 5 height 5
checkbox input "true"
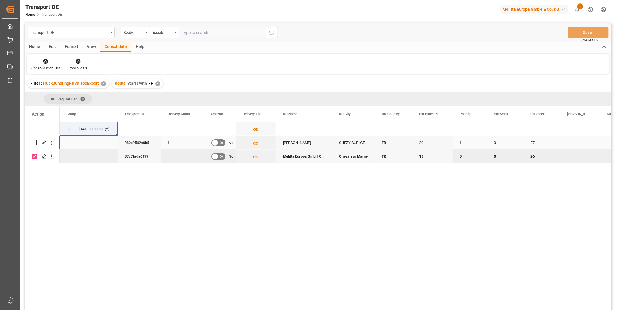
click at [33, 142] on input "Press Space to toggle row selection (unchecked)" at bounding box center [34, 142] width 5 height 5
checkbox input "true"
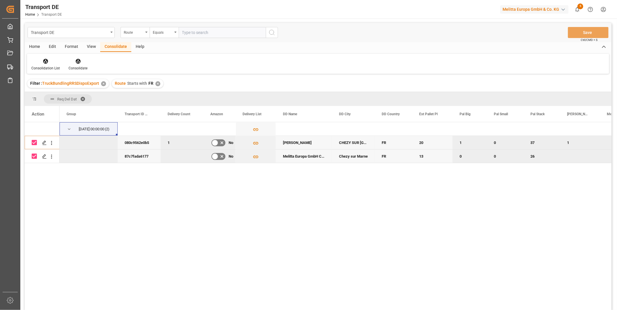
click at [69, 71] on div "Consolidation List Consolidate" at bounding box center [318, 64] width 583 height 20
drag, startPoint x: 69, startPoint y: 71, endPoint x: 121, endPoint y: 67, distance: 51.6
click at [126, 67] on div "Consolidation List Consolidate" at bounding box center [318, 64] width 583 height 20
click at [88, 65] on div "Consolidate" at bounding box center [78, 64] width 28 height 13
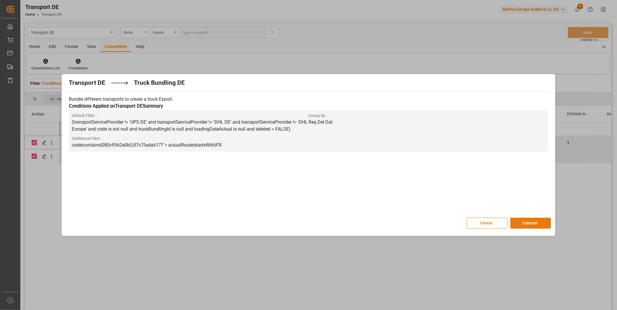
click at [536, 223] on button "Execute" at bounding box center [531, 223] width 41 height 11
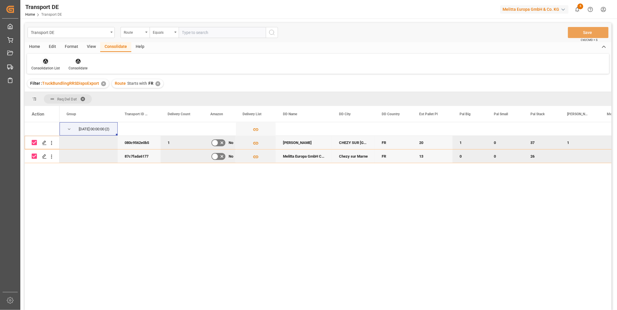
click at [50, 62] on div at bounding box center [45, 61] width 28 height 6
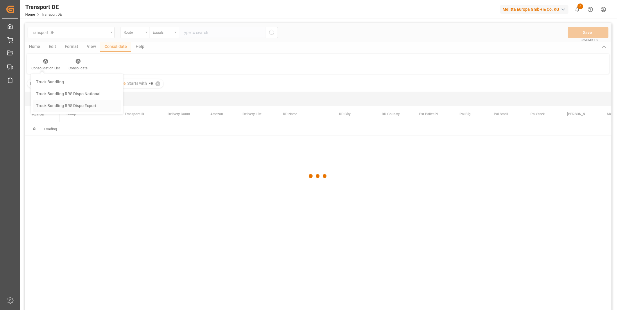
click at [60, 108] on div "Transport DE Route Equals Save Ctrl/CMD + S Home Edit Format View Consolidate H…" at bounding box center [318, 174] width 587 height 303
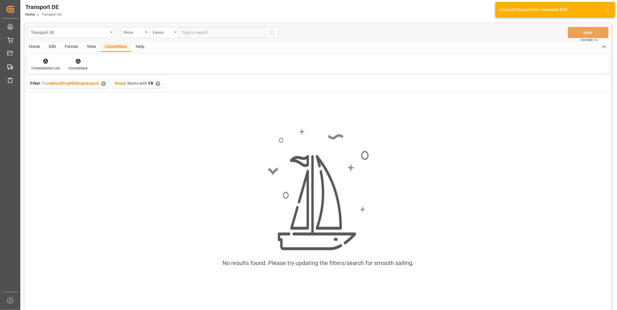
click at [159, 83] on div "✕" at bounding box center [158, 83] width 5 height 5
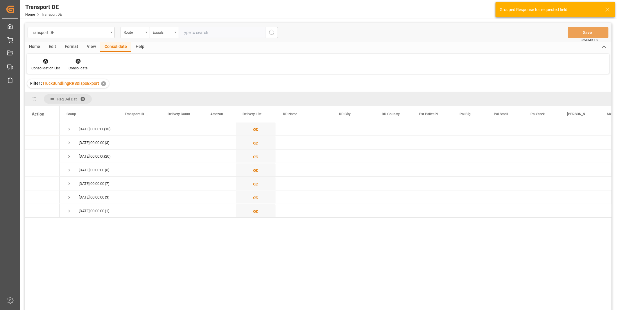
click at [161, 27] on div "Equals" at bounding box center [164, 32] width 29 height 11
click at [172, 94] on div "Starts with" at bounding box center [193, 96] width 87 height 12
type input "CH"
click at [271, 31] on icon "search button" at bounding box center [272, 32] width 7 height 7
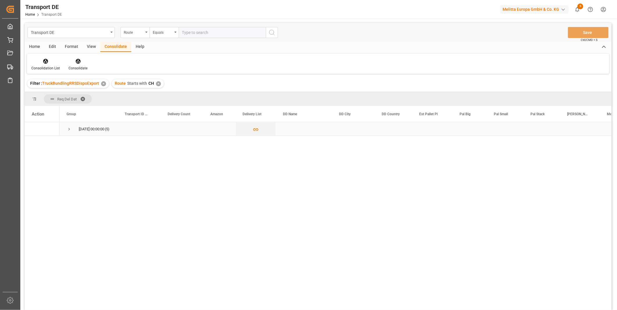
click at [72, 129] on span "19.08.2025 00:00:00 (5)" at bounding box center [89, 129] width 44 height 13
click at [70, 129] on span "Press SPACE to select this row." at bounding box center [69, 129] width 5 height 5
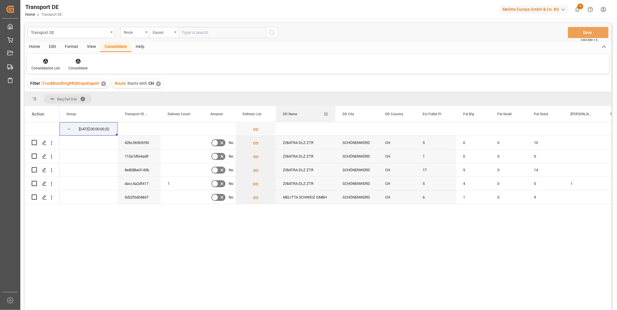
drag, startPoint x: 331, startPoint y: 113, endPoint x: 334, endPoint y: 121, distance: 8.1
click at [335, 121] on div at bounding box center [336, 114] width 2 height 16
click at [33, 196] on input "Press Space to toggle row selection (unchecked)" at bounding box center [34, 197] width 5 height 5
checkbox input "true"
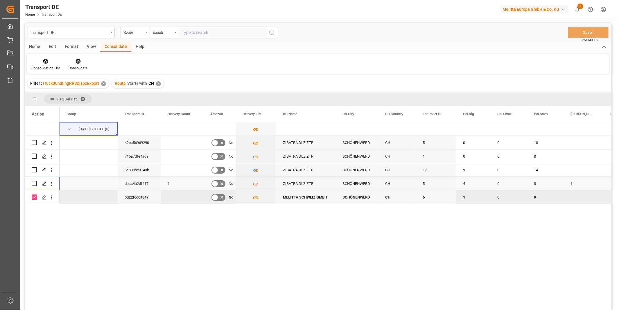
click at [34, 184] on input "Press Space to toggle row selection (unchecked)" at bounding box center [34, 183] width 5 height 5
checkbox input "true"
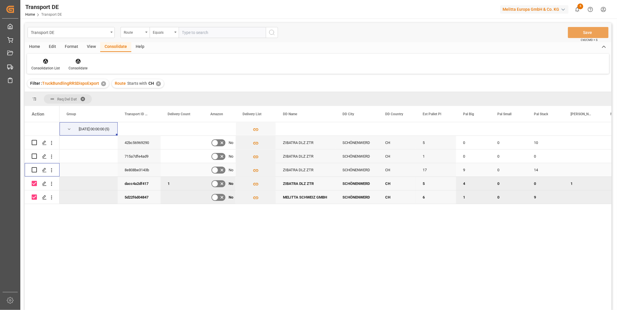
click at [34, 167] on input "Press Space to toggle row selection (unchecked)" at bounding box center [34, 169] width 5 height 5
checkbox input "true"
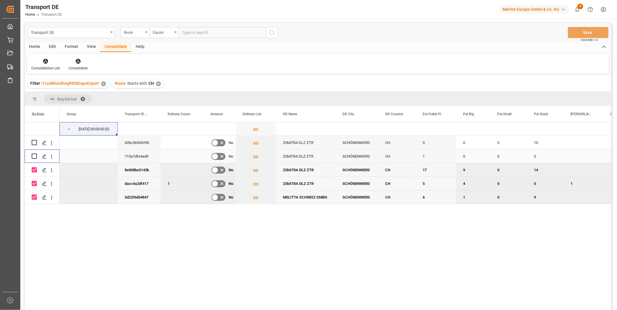
click at [33, 158] on input "Press Space to toggle row selection (unchecked)" at bounding box center [34, 156] width 5 height 5
checkbox input "true"
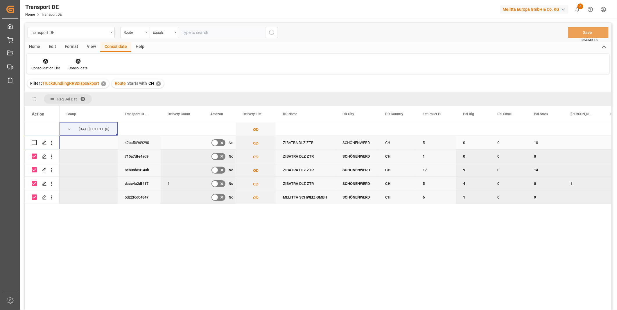
click at [36, 144] on input "Press Space to toggle row selection (unchecked)" at bounding box center [34, 142] width 5 height 5
checkbox input "true"
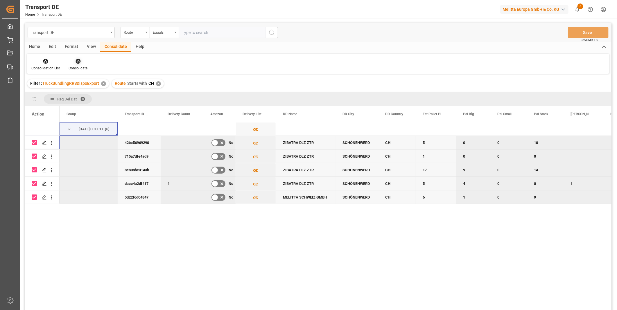
click at [83, 63] on div at bounding box center [78, 61] width 19 height 6
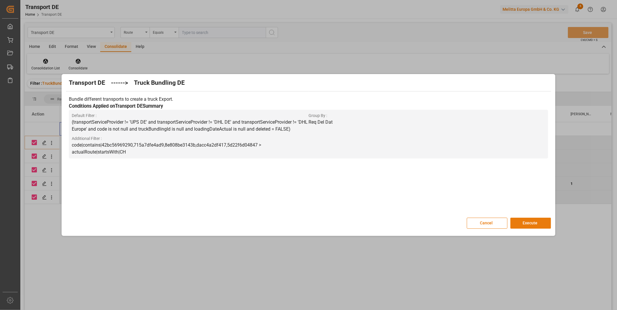
click at [540, 227] on button "Execute" at bounding box center [531, 223] width 41 height 11
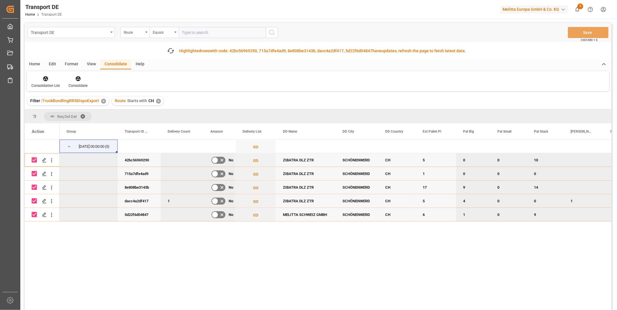
click at [45, 82] on div "Consolidation List" at bounding box center [45, 82] width 37 height 13
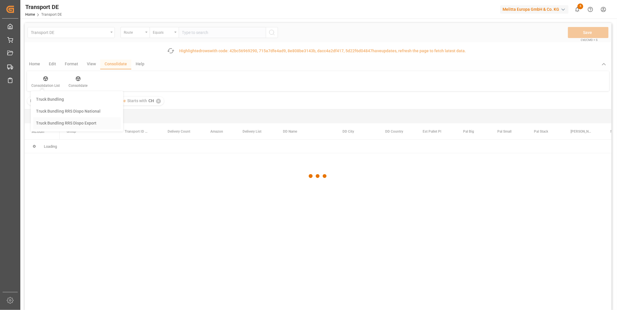
click at [77, 125] on div "Transport DE Route Equals Save Ctrl/CMD + S Fetch latest updates Highlighted ro…" at bounding box center [318, 183] width 587 height 320
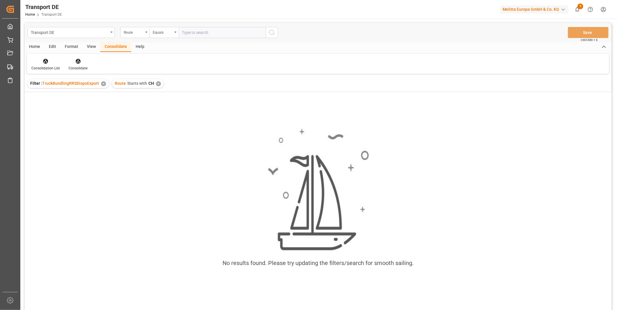
click at [156, 83] on div "✕" at bounding box center [158, 83] width 5 height 5
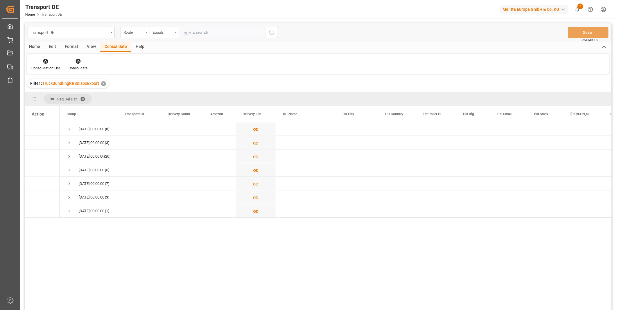
click at [157, 33] on div "Equals" at bounding box center [163, 31] width 20 height 7
click at [176, 98] on div "Starts with" at bounding box center [193, 96] width 87 height 12
type input "ES"
click at [271, 33] on icon "search button" at bounding box center [272, 32] width 7 height 7
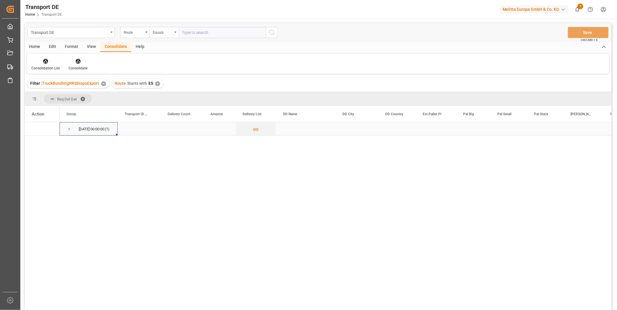
click at [73, 130] on span "19.08.2025 00:00:00 (1)" at bounding box center [89, 129] width 44 height 13
click at [68, 129] on span "Press SPACE to select this row." at bounding box center [69, 129] width 5 height 5
click at [35, 63] on div at bounding box center [45, 61] width 28 height 6
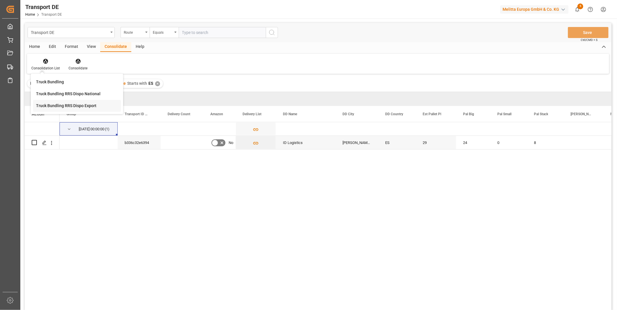
click at [51, 107] on div "Transport DE Route Equals Save Ctrl/CMD + S Home Edit Format View Consolidate H…" at bounding box center [318, 174] width 587 height 303
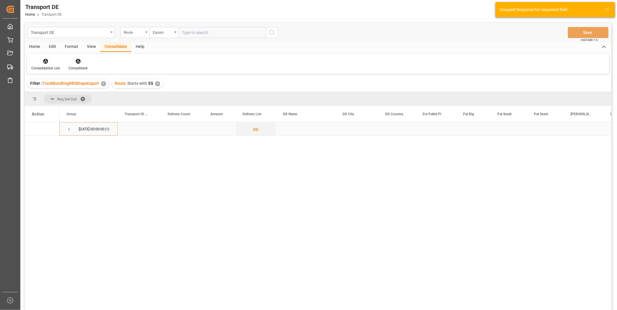
click at [66, 133] on div "19.08.2025 00:00:00 (1)" at bounding box center [89, 128] width 58 height 13
click at [67, 127] on span "Press SPACE to select this row." at bounding box center [69, 129] width 5 height 5
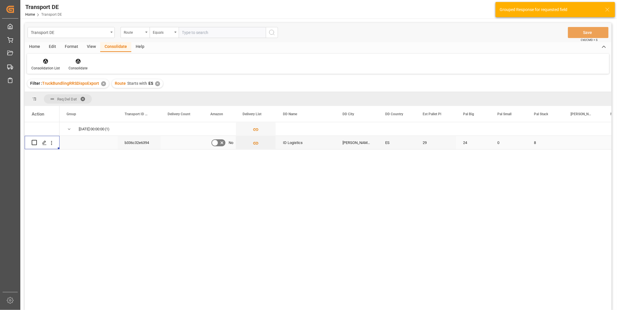
click at [38, 142] on div "Press SPACE to select this row." at bounding box center [42, 142] width 21 height 13
click at [34, 140] on input "Press Space to toggle row selection (unchecked)" at bounding box center [34, 142] width 5 height 5
checkbox input "true"
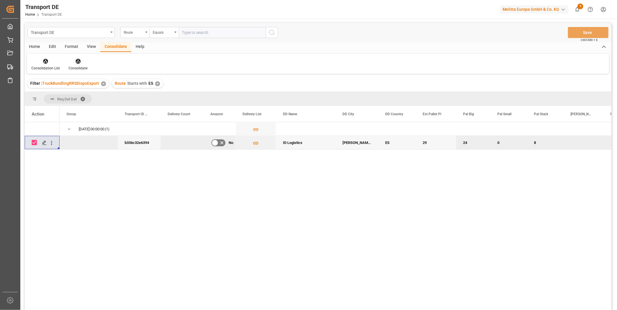
click at [80, 65] on div "Consolidate" at bounding box center [78, 64] width 28 height 13
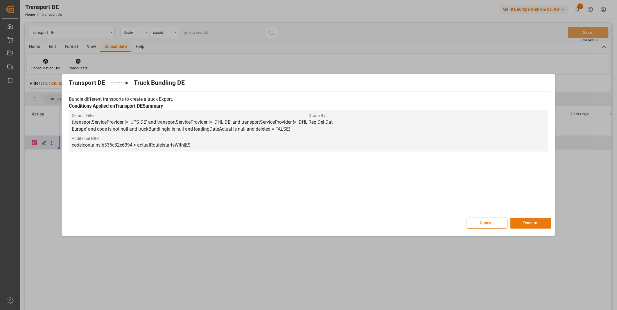
click at [524, 225] on button "Execute" at bounding box center [531, 223] width 41 height 11
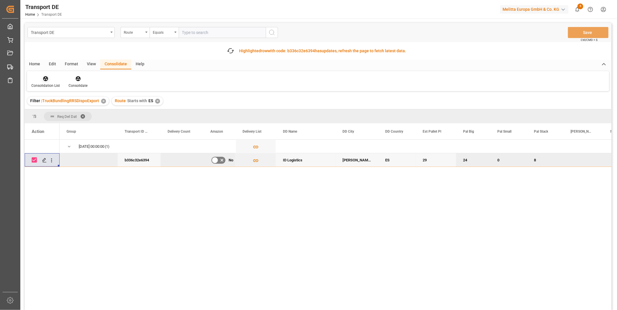
click at [51, 77] on div at bounding box center [45, 79] width 28 height 6
click at [87, 126] on div "Transport DE Route Equals Save Ctrl/CMD + S Fetch latest updates Highlighted ro…" at bounding box center [318, 183] width 587 height 320
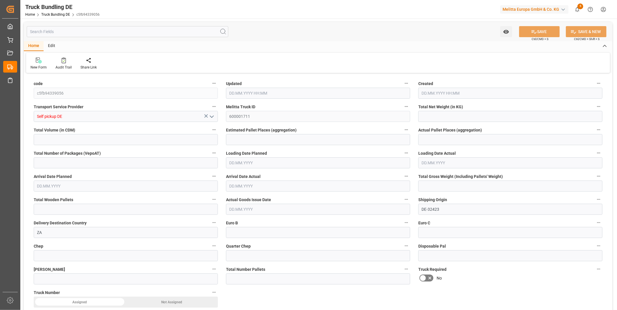
type input "215.23"
type input "2015.078"
type input "2"
type input "0"
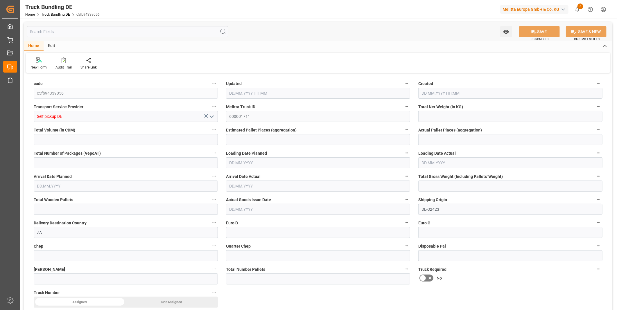
type input "294"
type input "2"
type input "0"
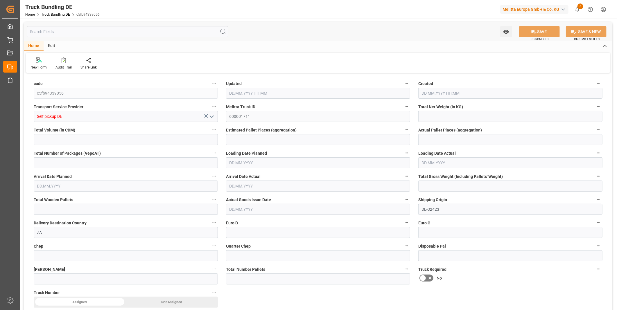
type input "0"
type input "[DATE] 09:51"
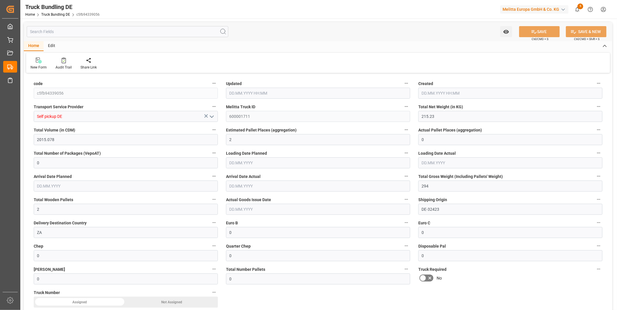
type input "[DATE] 09:51"
type input "[DATE]"
type input "[DATE] 09:51"
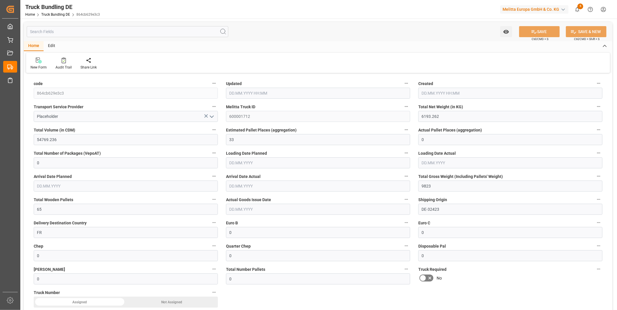
type input "[DATE] 09:51"
type input "[DATE]"
